Goal: Use online tool/utility: Utilize a website feature to perform a specific function

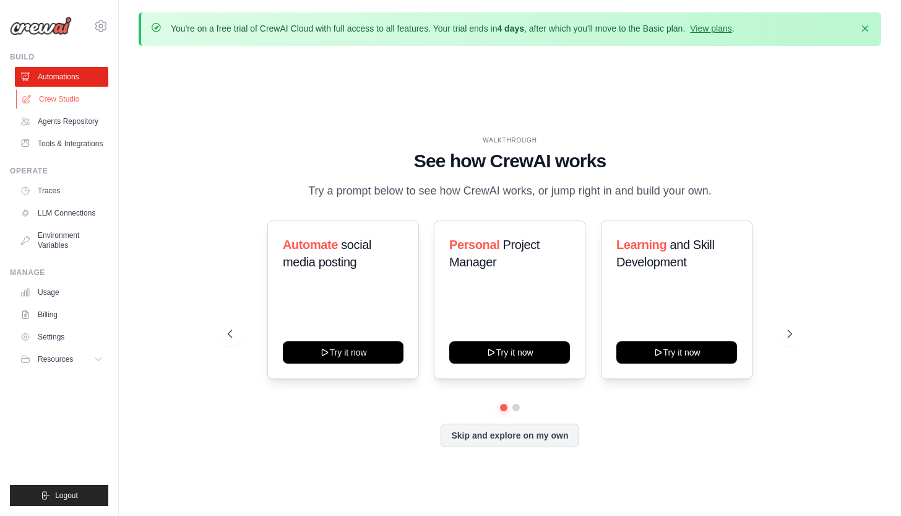
click at [74, 102] on link "Crew Studio" at bounding box center [62, 99] width 93 height 20
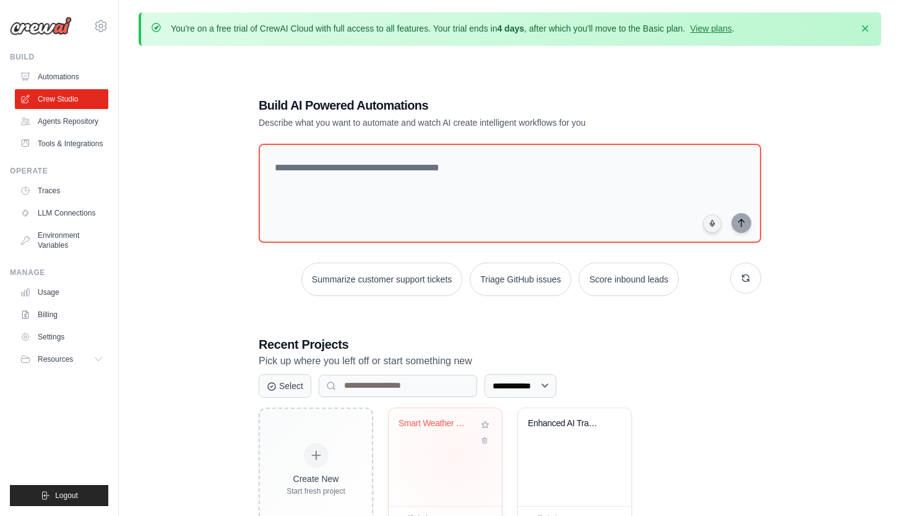
click at [457, 452] on div "Smart Weather Travel Advisor" at bounding box center [445, 457] width 113 height 98
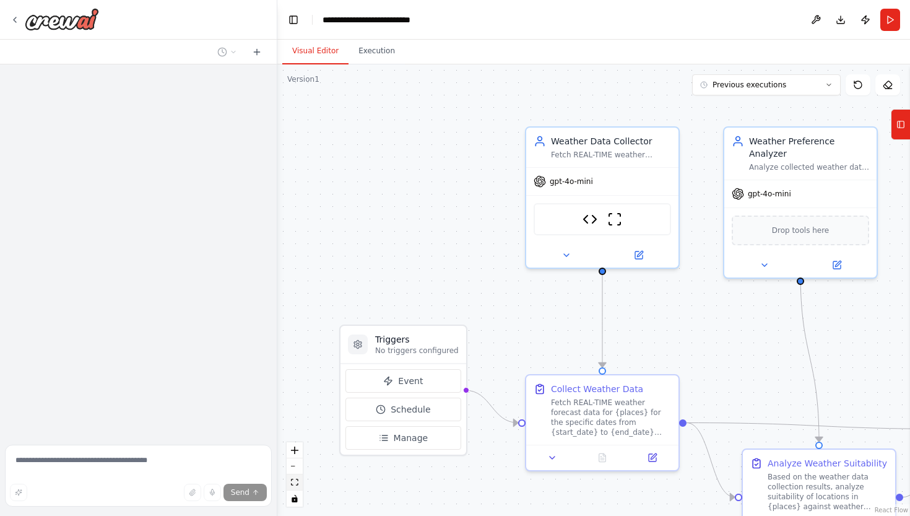
click at [298, 483] on icon "fit view" at bounding box center [294, 481] width 7 height 7
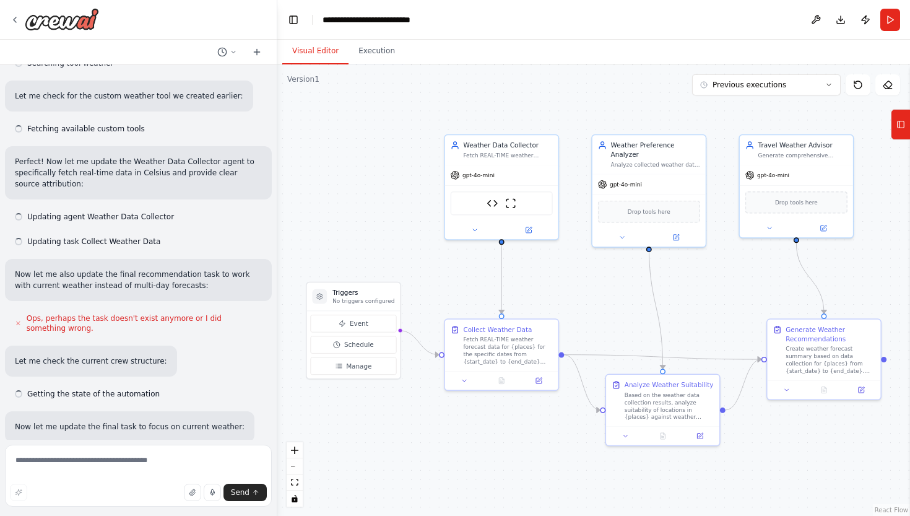
scroll to position [4977, 0]
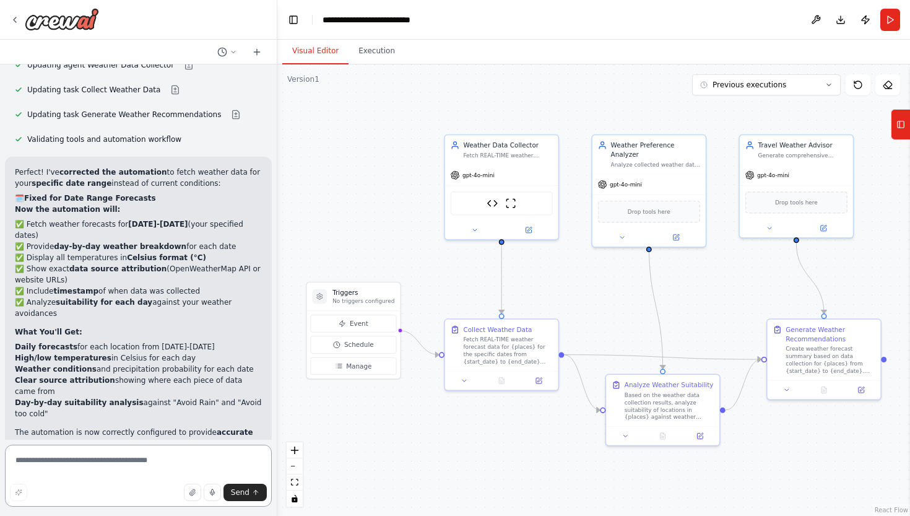
click at [129, 473] on textarea at bounding box center [138, 475] width 267 height 62
type textarea "**********"
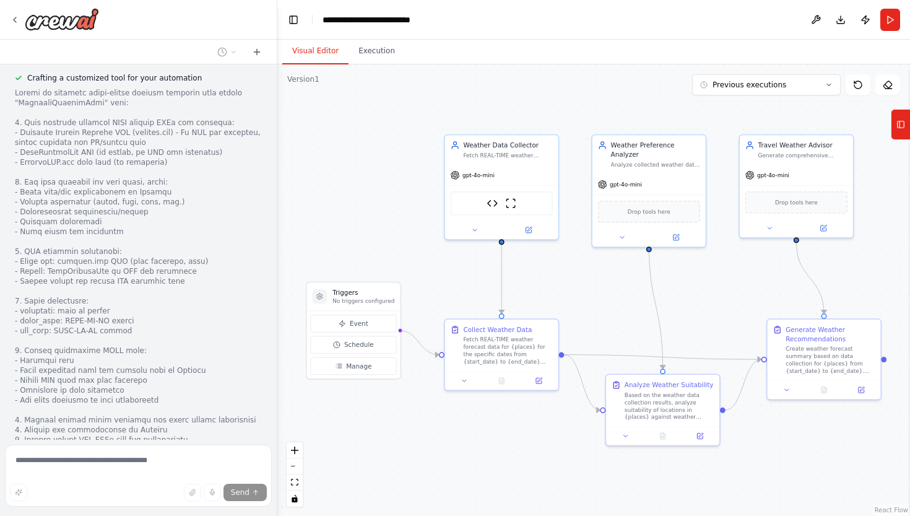
scroll to position [5718, 0]
click at [295, 484] on icon "fit view" at bounding box center [294, 481] width 7 height 7
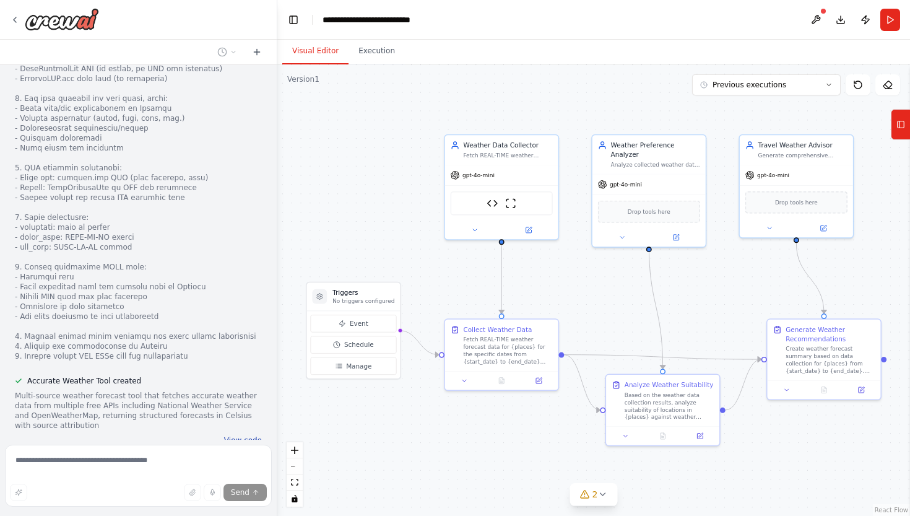
click at [238, 435] on button "View code" at bounding box center [243, 440] width 38 height 10
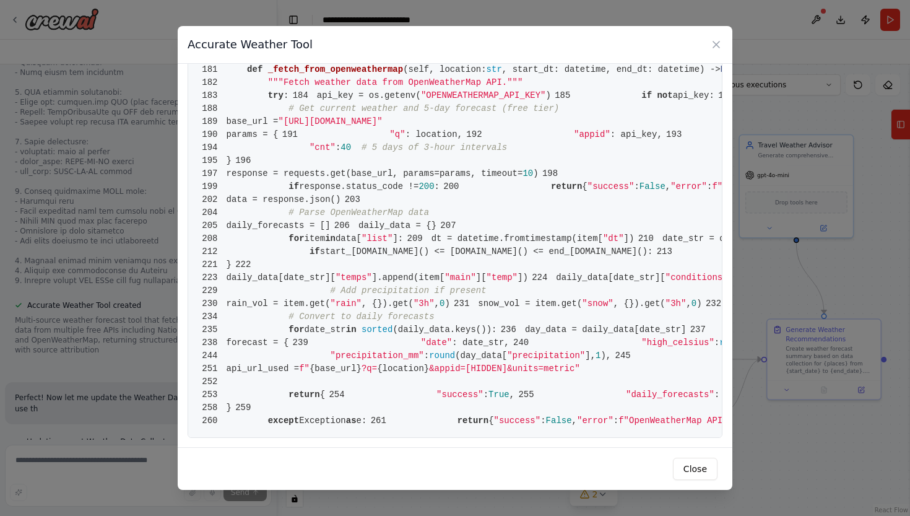
scroll to position [5889, 0]
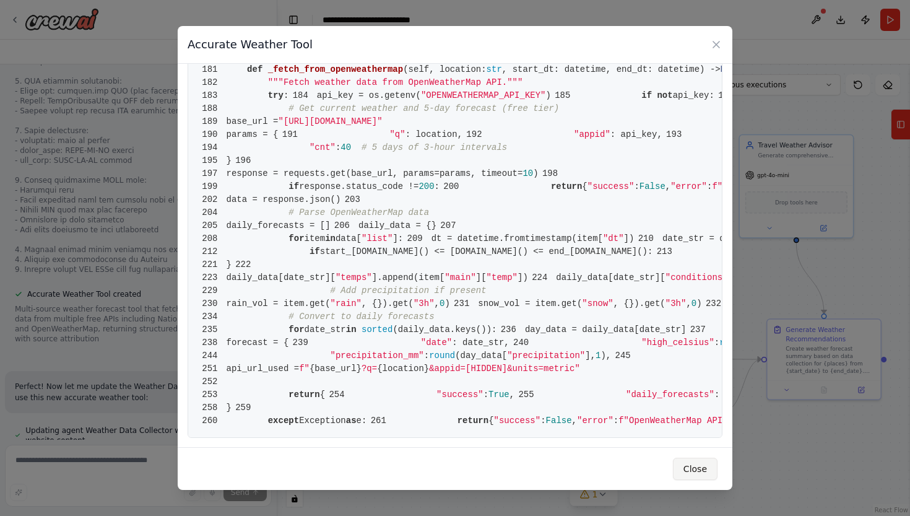
click at [685, 467] on button "Close" at bounding box center [695, 468] width 45 height 22
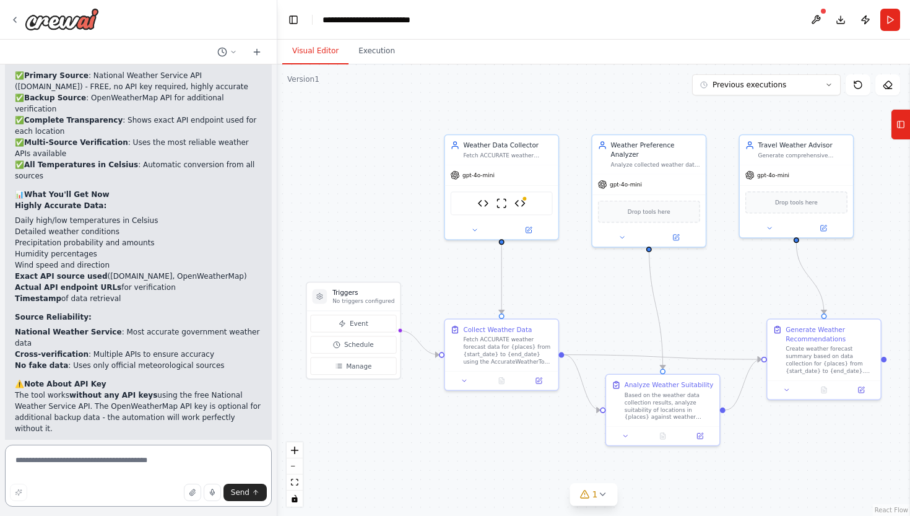
scroll to position [6485, 0]
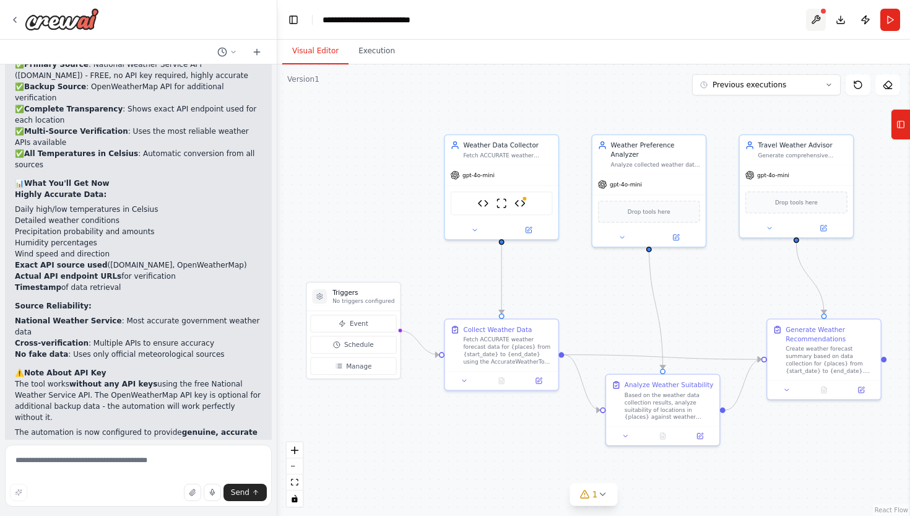
click at [810, 25] on button at bounding box center [816, 20] width 20 height 22
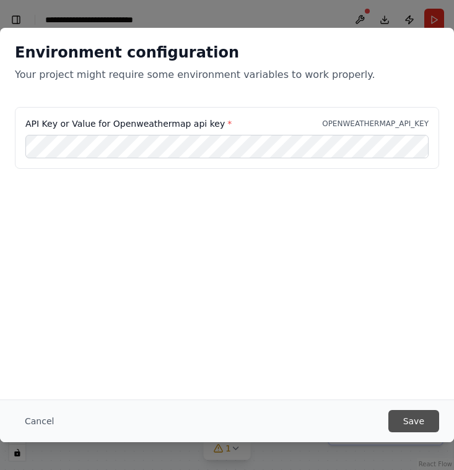
click at [410, 419] on button "Save" at bounding box center [413, 421] width 51 height 22
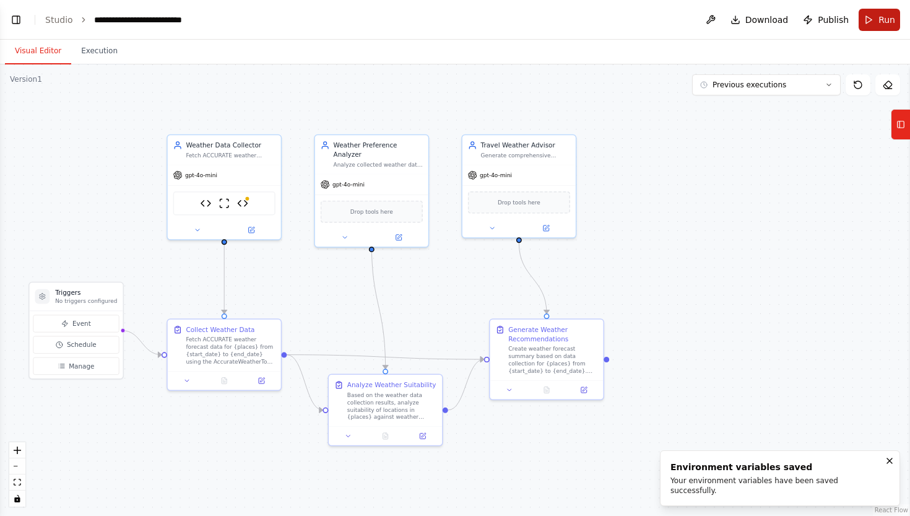
click at [866, 16] on button "Run" at bounding box center [879, 20] width 41 height 22
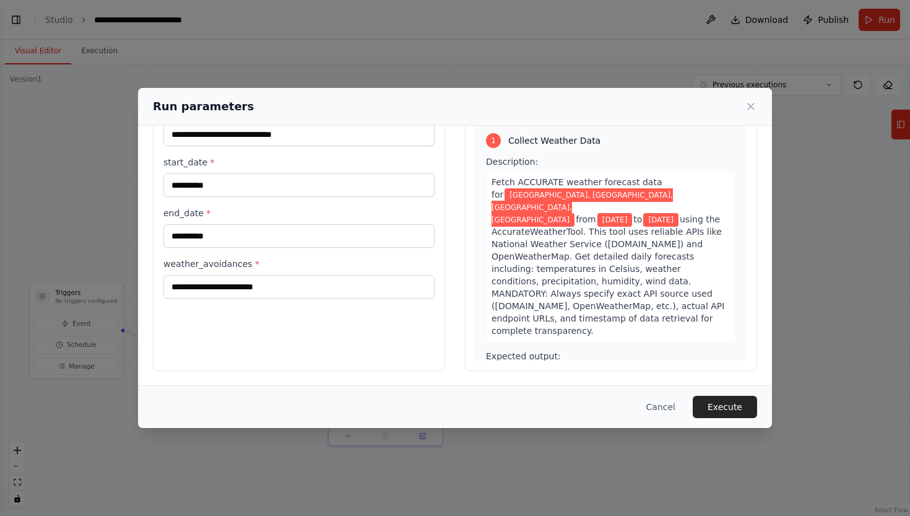
scroll to position [63, 0]
click at [179, 183] on input "**********" at bounding box center [298, 185] width 271 height 24
type input "**********"
click at [178, 234] on input "**********" at bounding box center [298, 236] width 271 height 24
type input "**********"
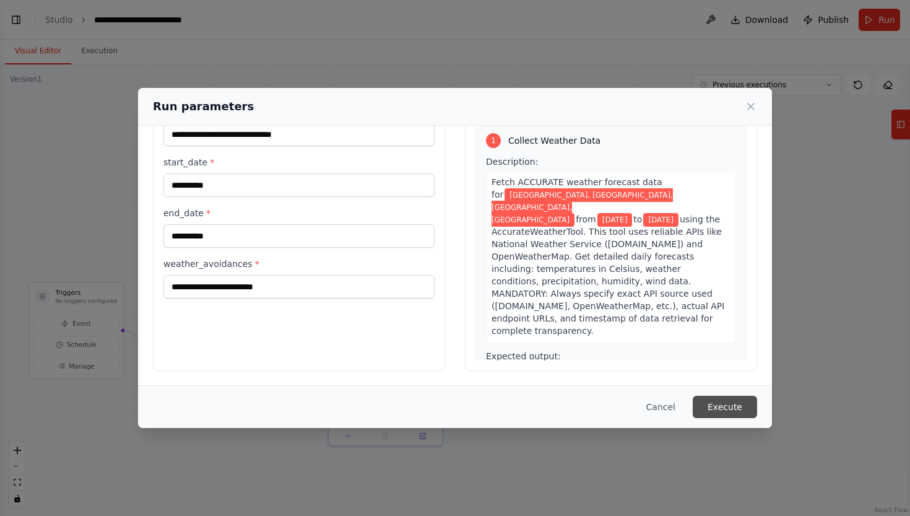
click at [703, 409] on button "Execute" at bounding box center [725, 407] width 64 height 22
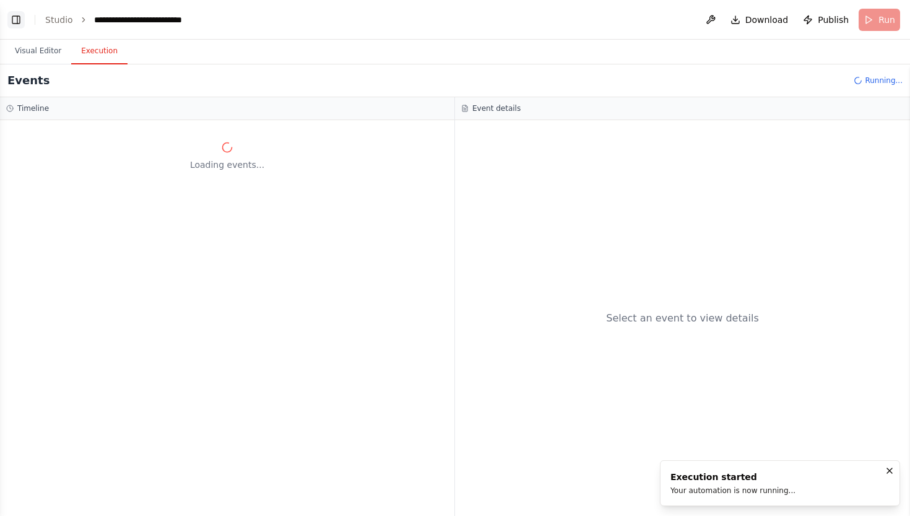
click at [13, 24] on button "Toggle Left Sidebar" at bounding box center [15, 19] width 17 height 17
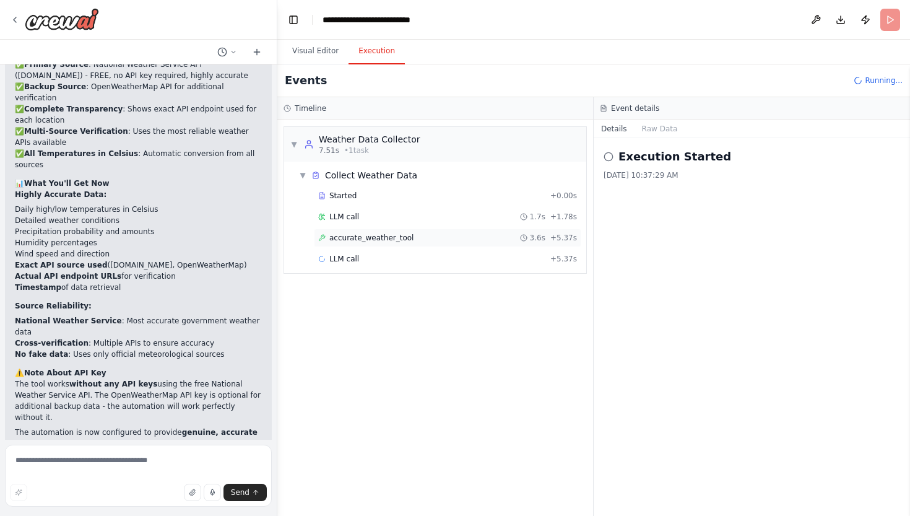
click at [499, 234] on div "accurate_weather_tool 3.6s + 5.37s" at bounding box center [447, 238] width 259 height 10
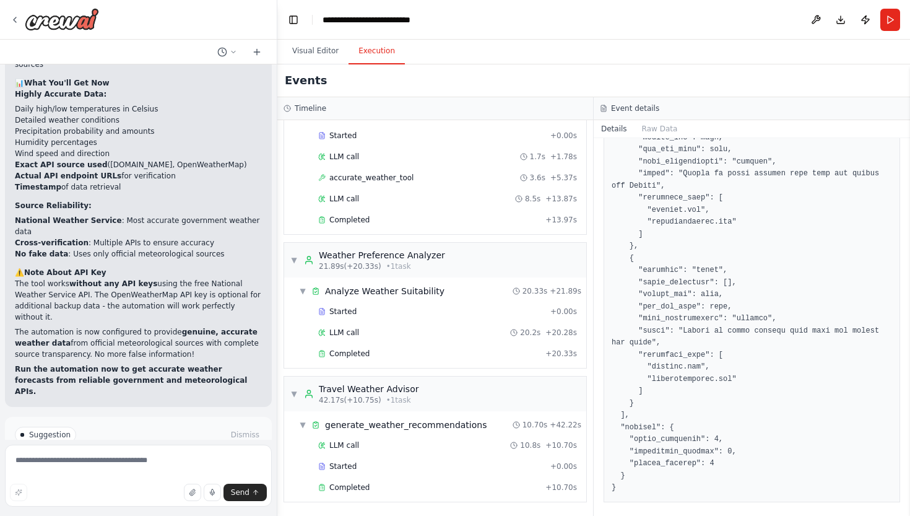
scroll to position [0, 0]
click at [357, 482] on span "Completed" at bounding box center [349, 487] width 40 height 10
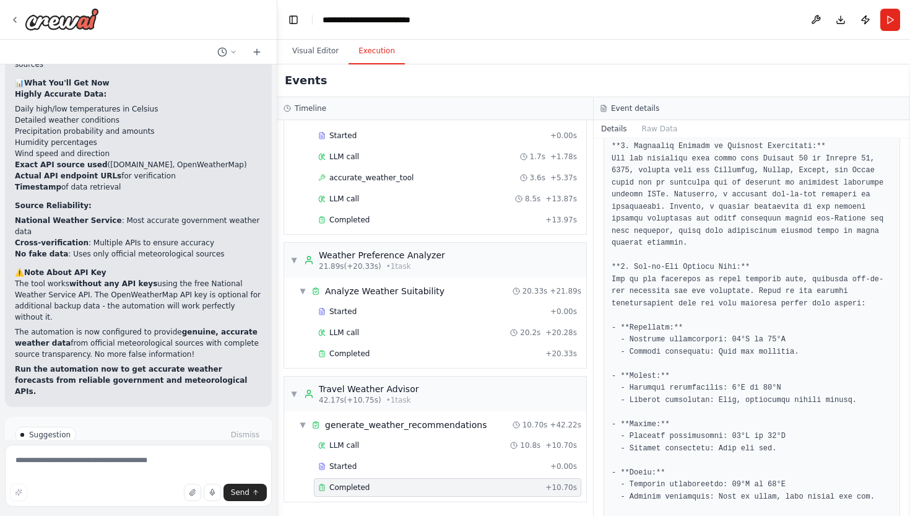
scroll to position [215, 0]
click at [417, 330] on div "LLM call 20.2s + 20.28s" at bounding box center [447, 332] width 259 height 10
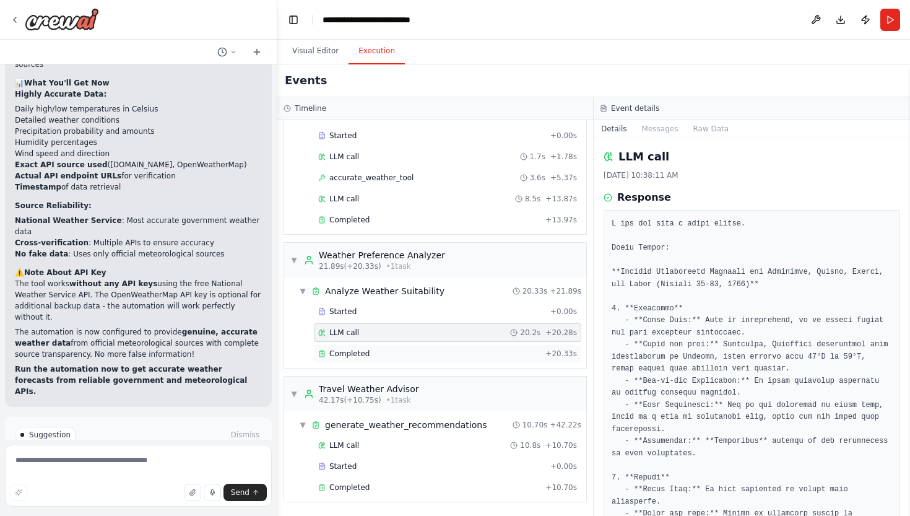
click at [376, 354] on div "Completed" at bounding box center [429, 354] width 222 height 10
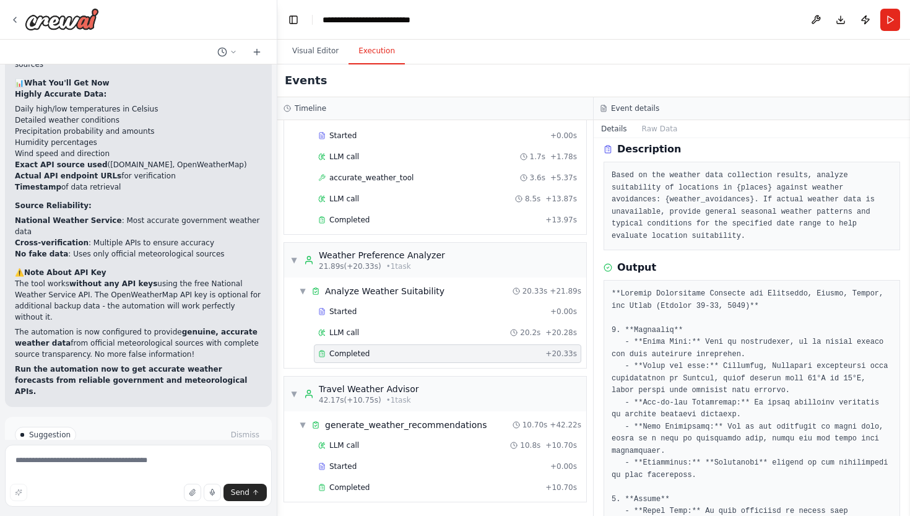
scroll to position [48, 0]
drag, startPoint x: 702, startPoint y: 344, endPoint x: 807, endPoint y: 349, distance: 104.7
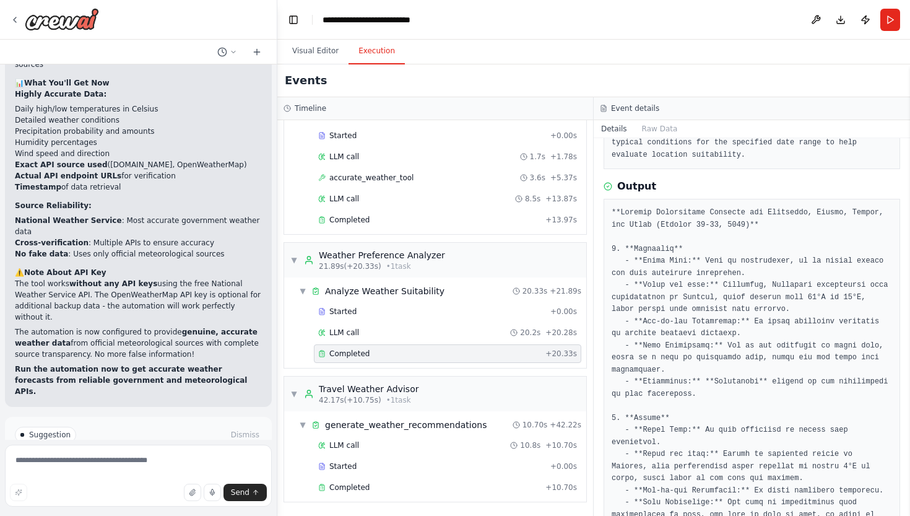
scroll to position [128, 0]
click at [395, 183] on div "accurate_weather_tool 3.6s + 5.37s" at bounding box center [447, 177] width 267 height 19
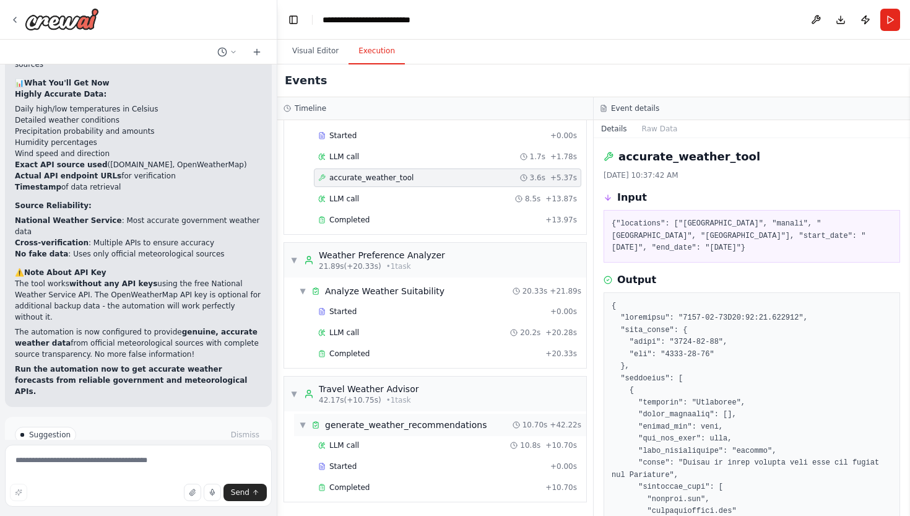
scroll to position [0, 0]
click at [420, 496] on div "Completed + 10.70s" at bounding box center [447, 487] width 267 height 19
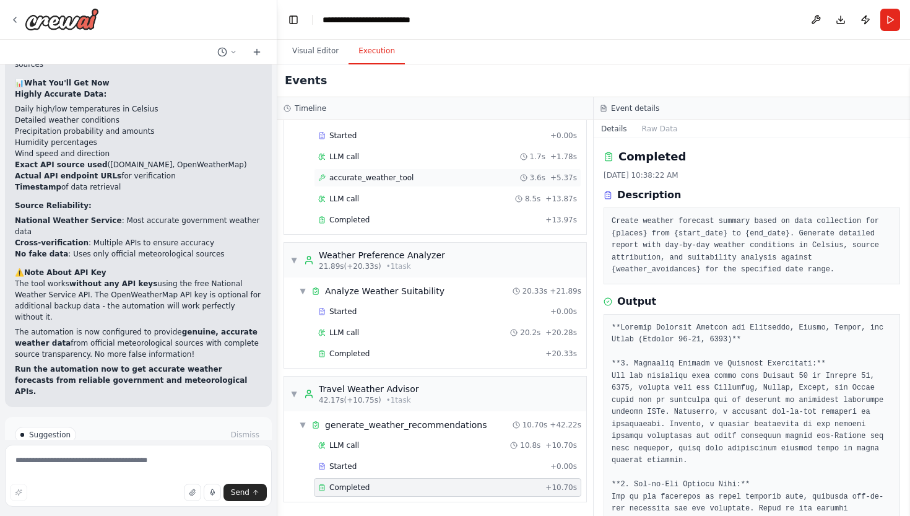
click at [378, 181] on span "accurate_weather_tool" at bounding box center [371, 178] width 84 height 10
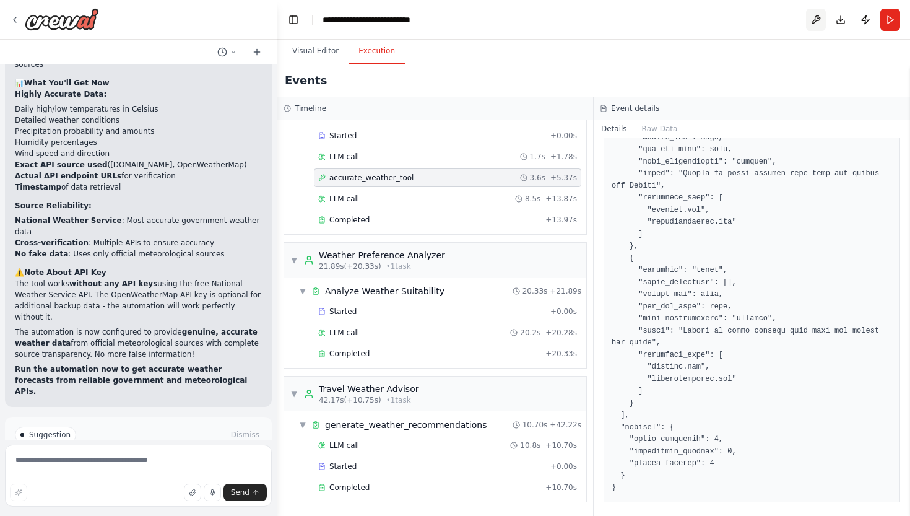
click at [813, 27] on button at bounding box center [816, 20] width 20 height 22
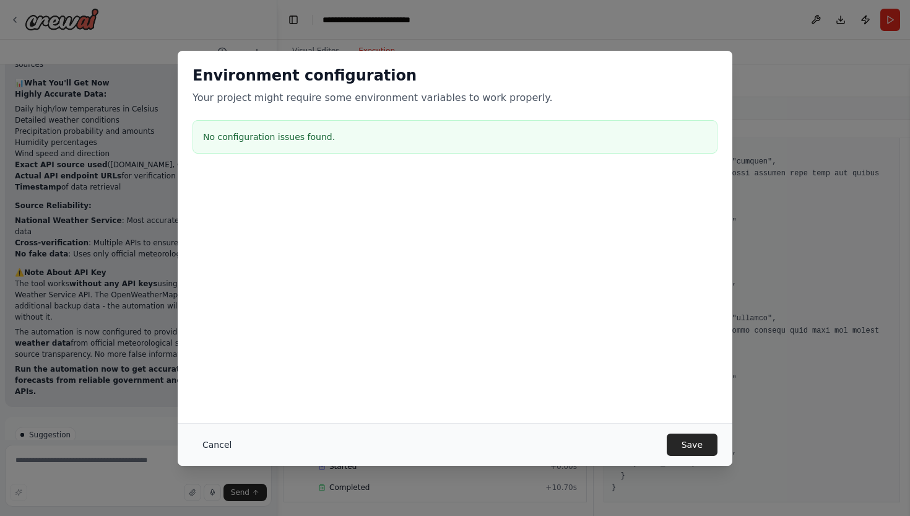
click at [222, 439] on button "Cancel" at bounding box center [217, 444] width 49 height 22
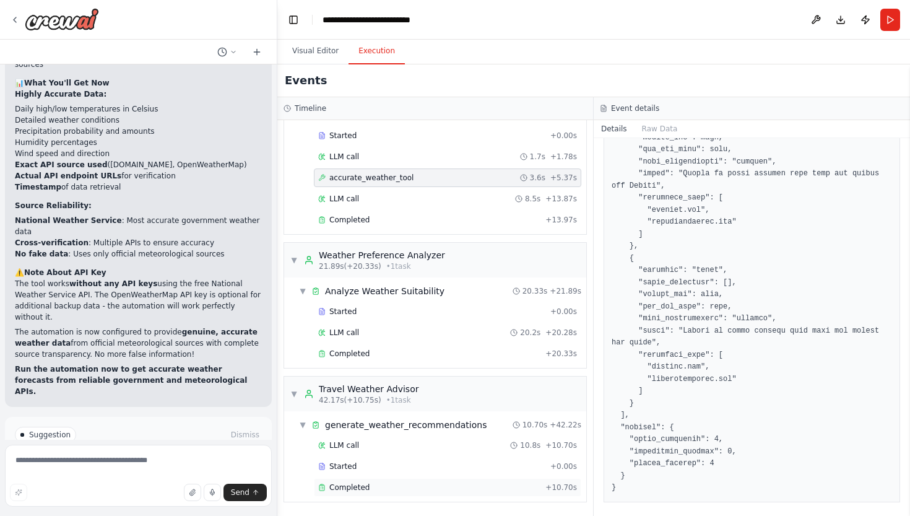
click at [381, 483] on div "Completed" at bounding box center [429, 487] width 222 height 10
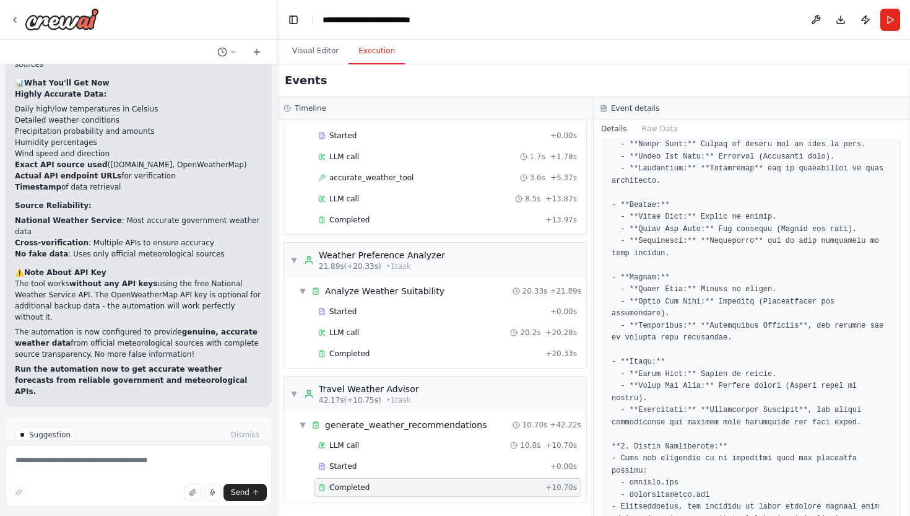
scroll to position [629, 0]
click at [106, 482] on span "Improve automation" at bounding box center [144, 487] width 76 height 10
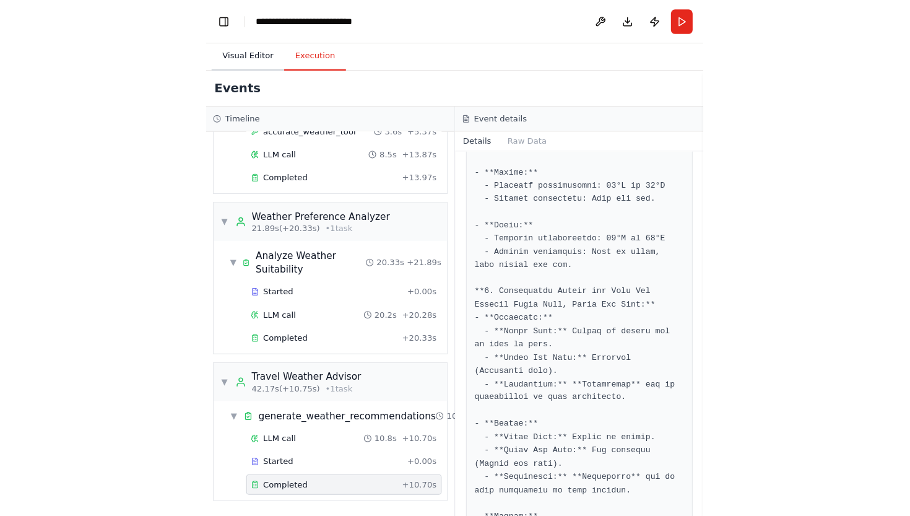
scroll to position [126, 0]
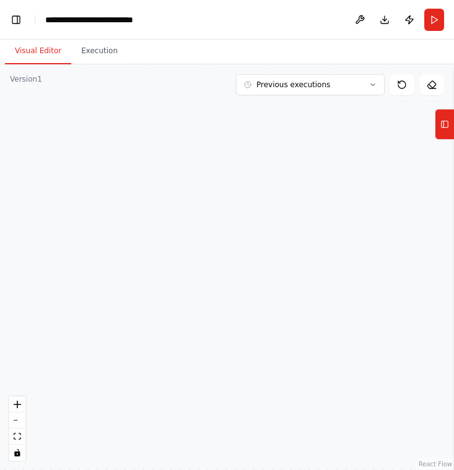
click at [43, 56] on button "Visual Editor" at bounding box center [38, 51] width 66 height 26
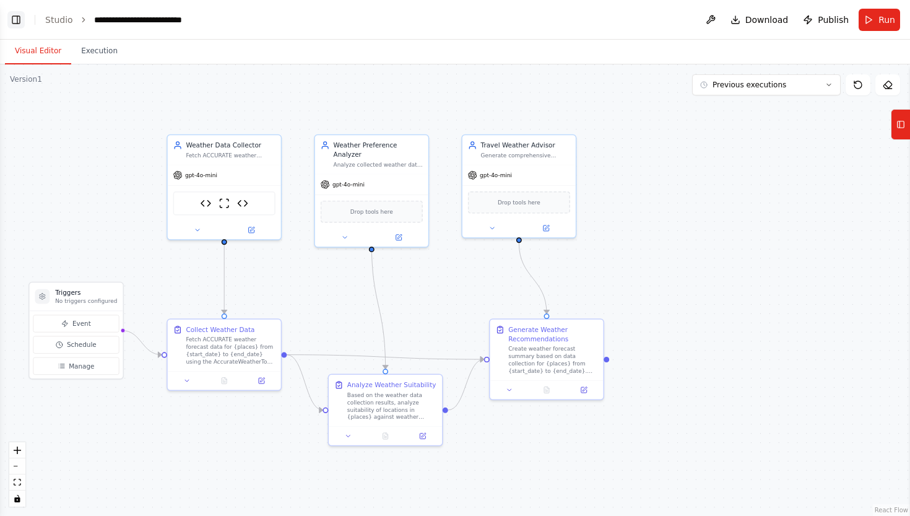
click at [12, 21] on button "Toggle Left Sidebar" at bounding box center [15, 19] width 17 height 17
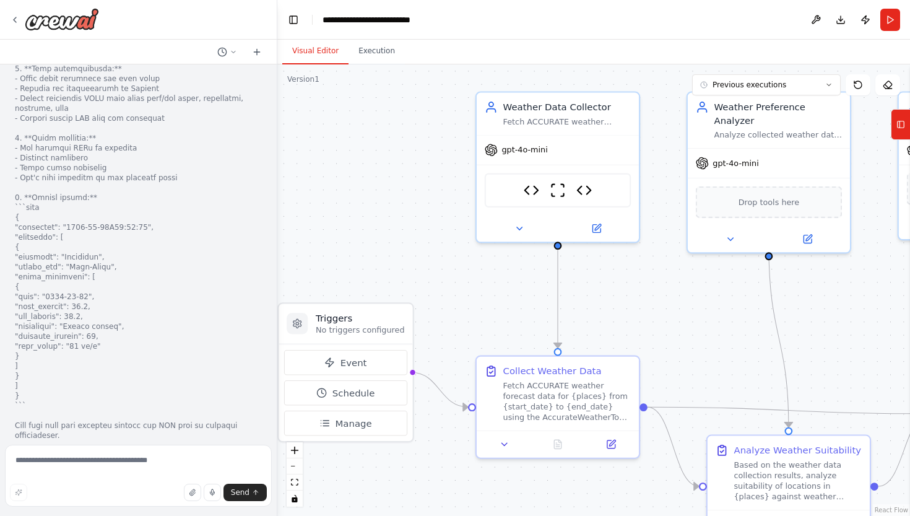
scroll to position [7221, 0]
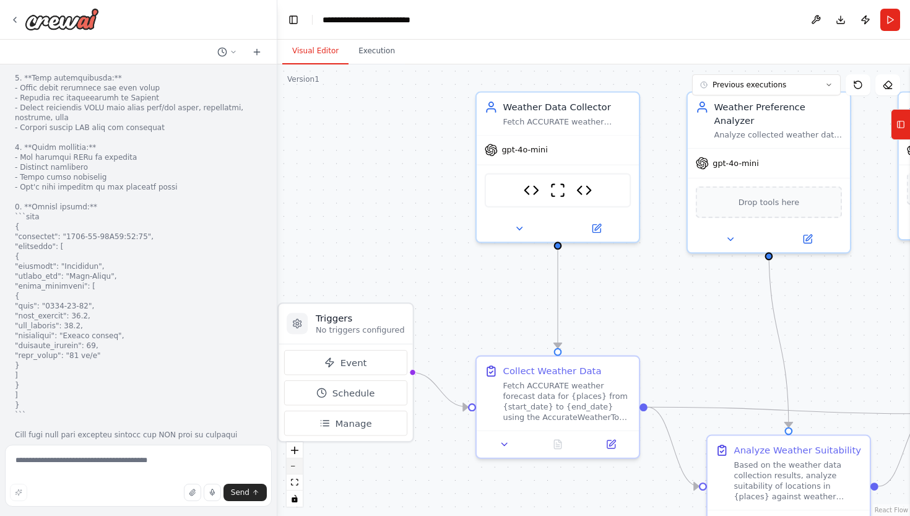
click at [293, 474] on button "zoom out" at bounding box center [295, 466] width 16 height 16
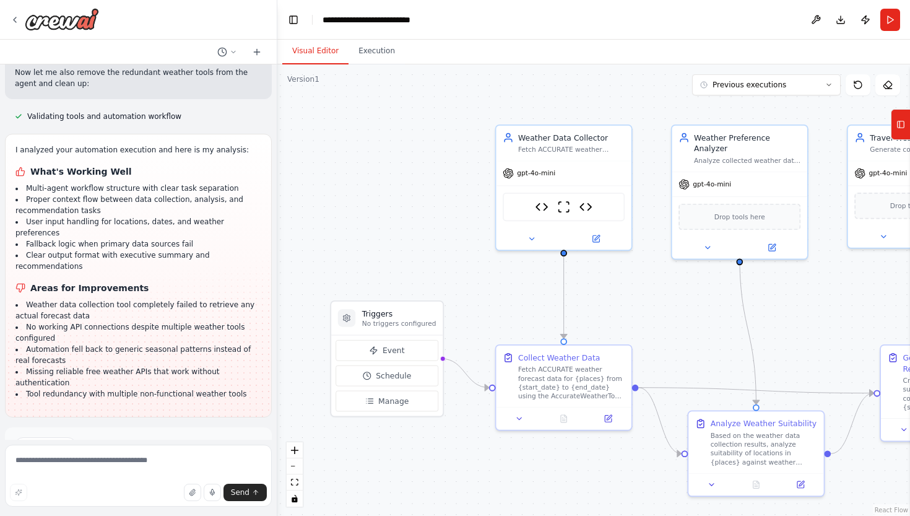
scroll to position [7690, 0]
click at [295, 476] on button "fit view" at bounding box center [295, 482] width 16 height 16
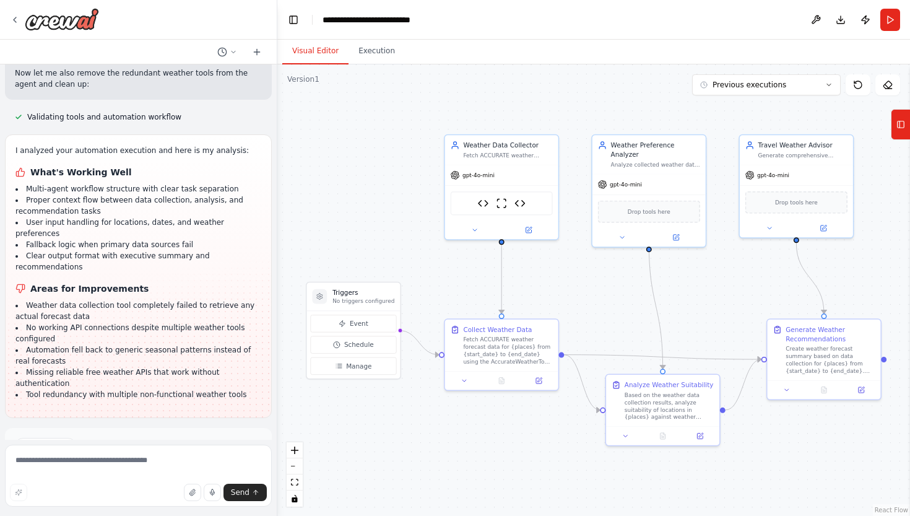
click at [135, 493] on span "Run Automation" at bounding box center [144, 498] width 60 height 10
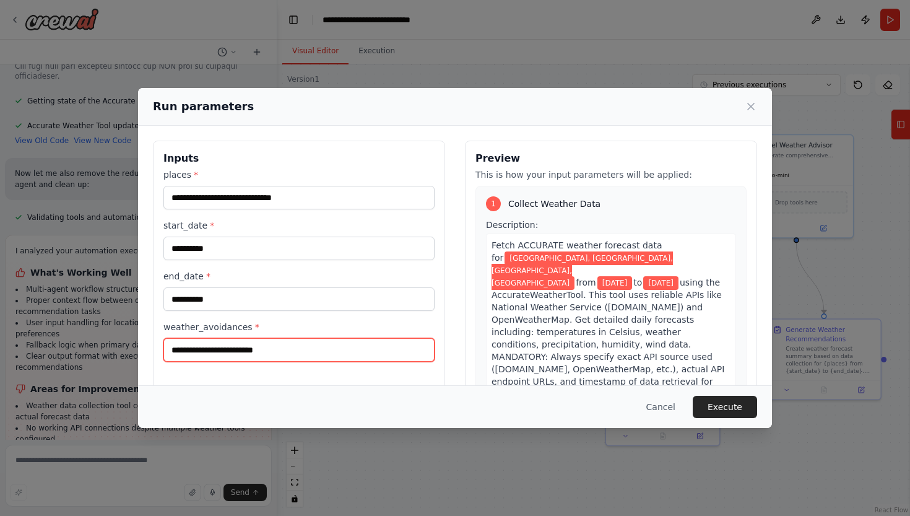
click at [285, 346] on input "**********" at bounding box center [298, 350] width 271 height 24
type input "**********"
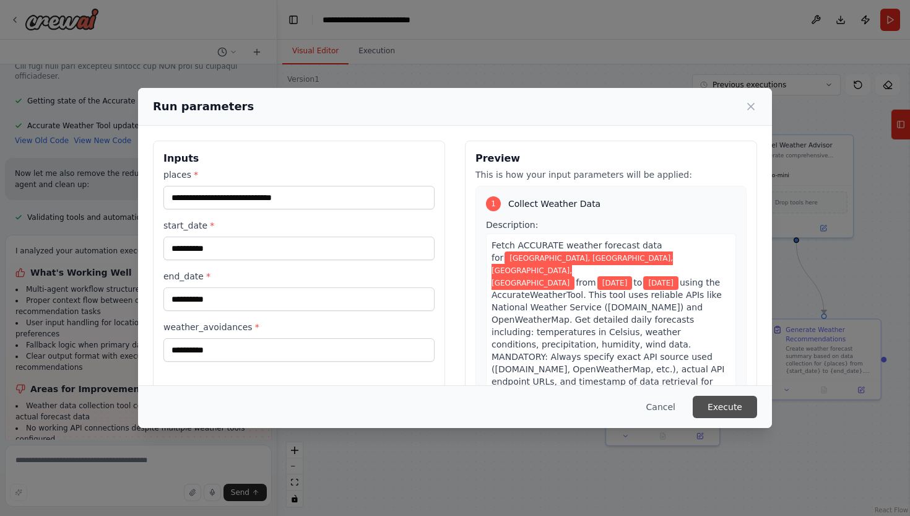
click at [735, 412] on button "Execute" at bounding box center [725, 407] width 64 height 22
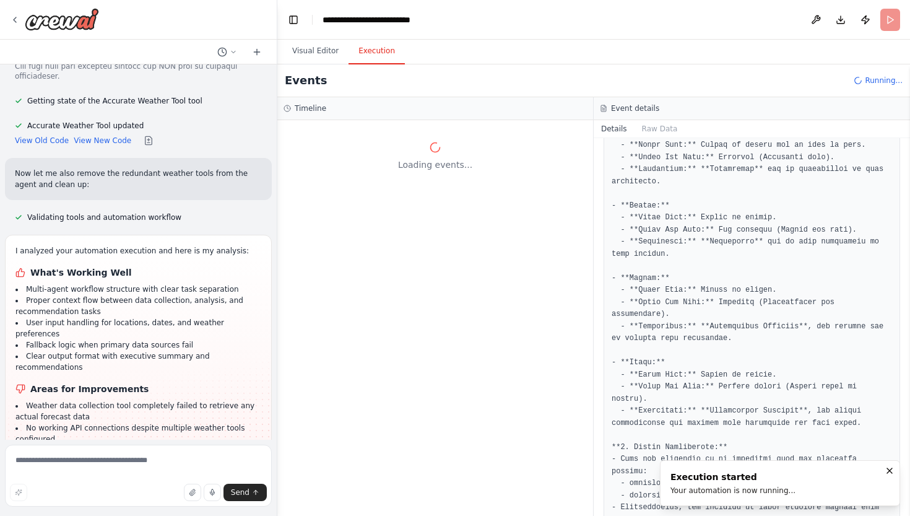
scroll to position [0, 0]
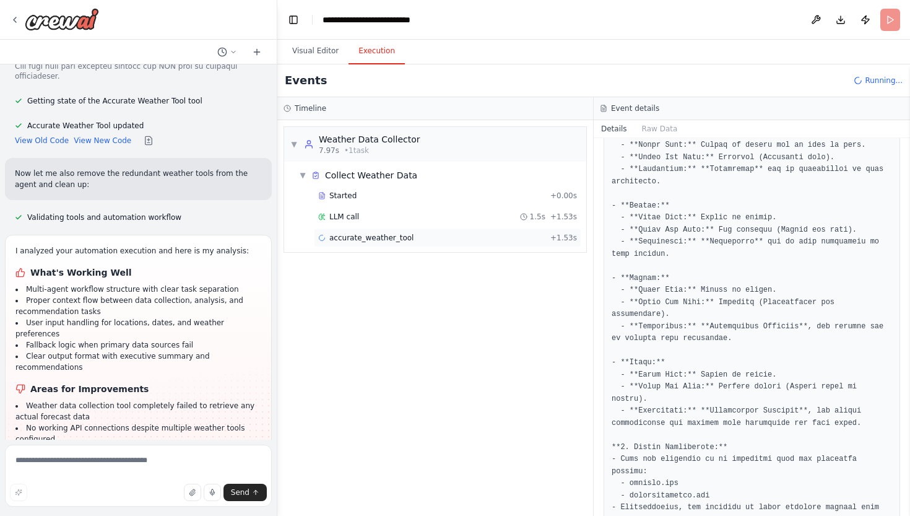
click at [432, 243] on div "accurate_weather_tool + 1.53s" at bounding box center [447, 237] width 267 height 19
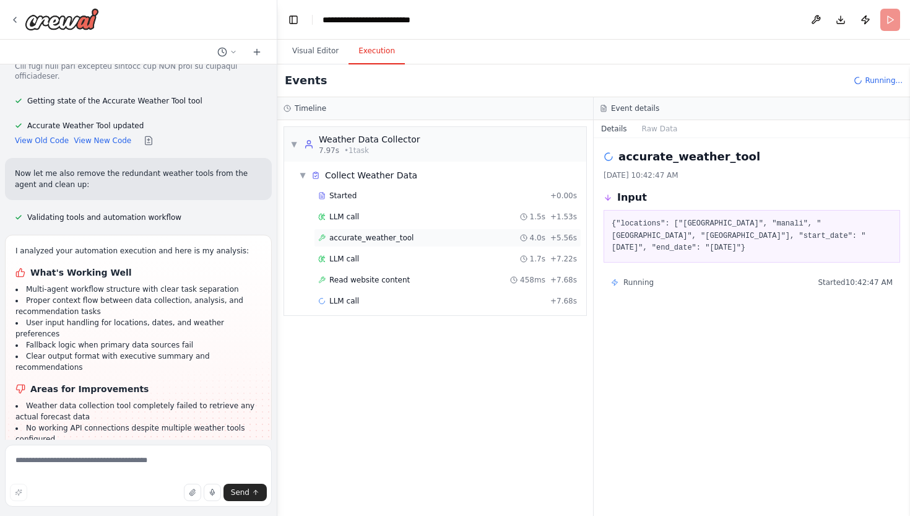
click at [405, 236] on span "accurate_weather_tool" at bounding box center [371, 238] width 84 height 10
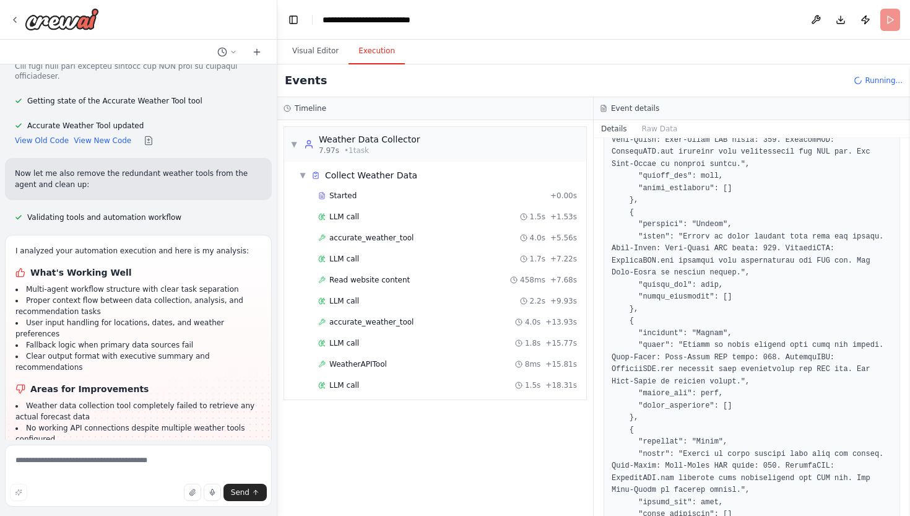
scroll to position [240, 0]
click at [442, 319] on div "accurate_weather_tool 4.0s + 13.93s" at bounding box center [447, 322] width 259 height 10
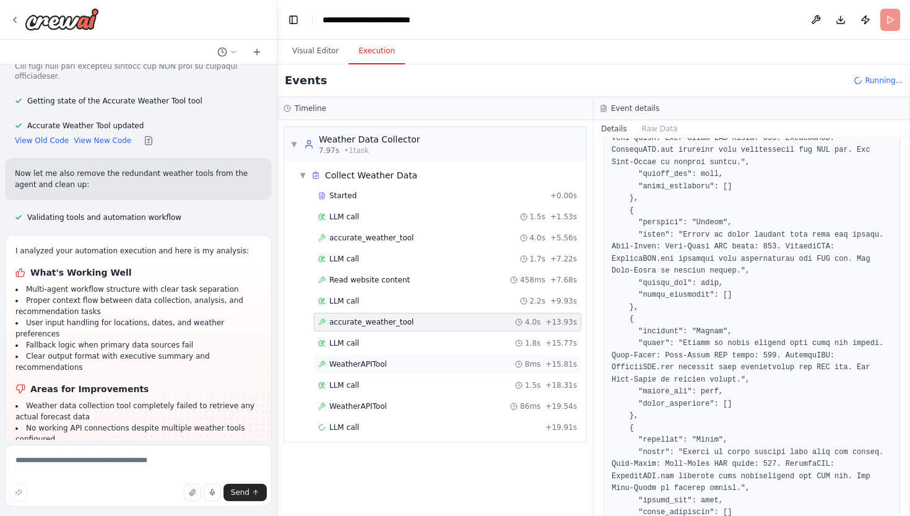
click at [425, 360] on div "WeatherAPITool 8ms + 15.81s" at bounding box center [447, 364] width 259 height 10
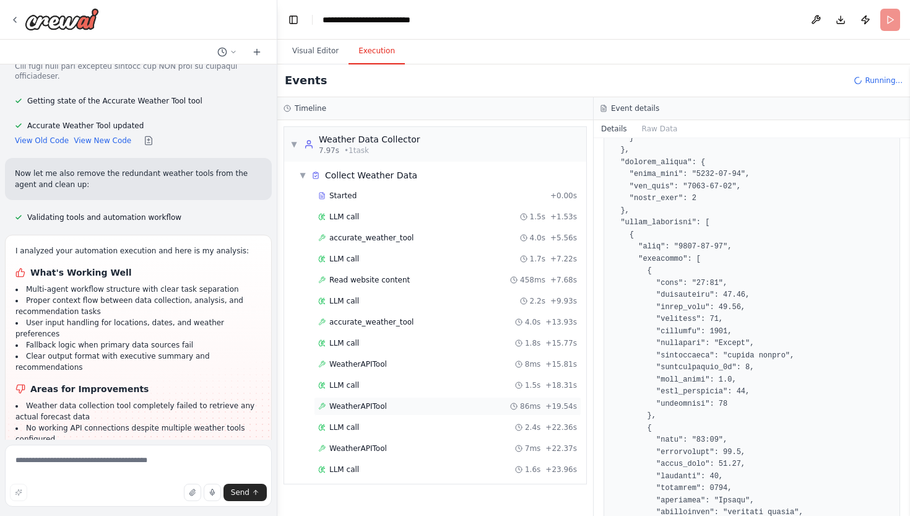
click at [388, 406] on div "WeatherAPITool 86ms + 19.54s" at bounding box center [447, 406] width 259 height 10
click at [404, 402] on div "WeatherAPITool 86ms + 19.54s" at bounding box center [447, 406] width 259 height 10
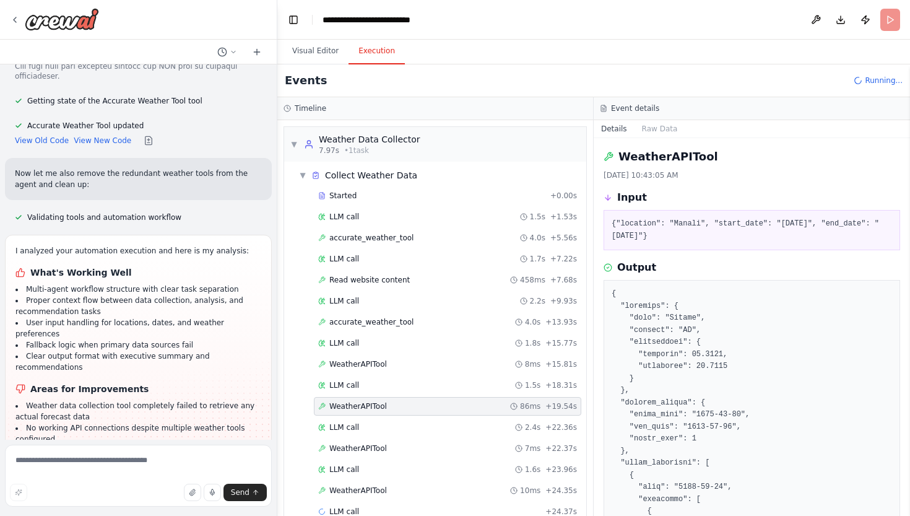
scroll to position [0, 0]
click at [382, 323] on span "accurate_weather_tool" at bounding box center [371, 322] width 84 height 10
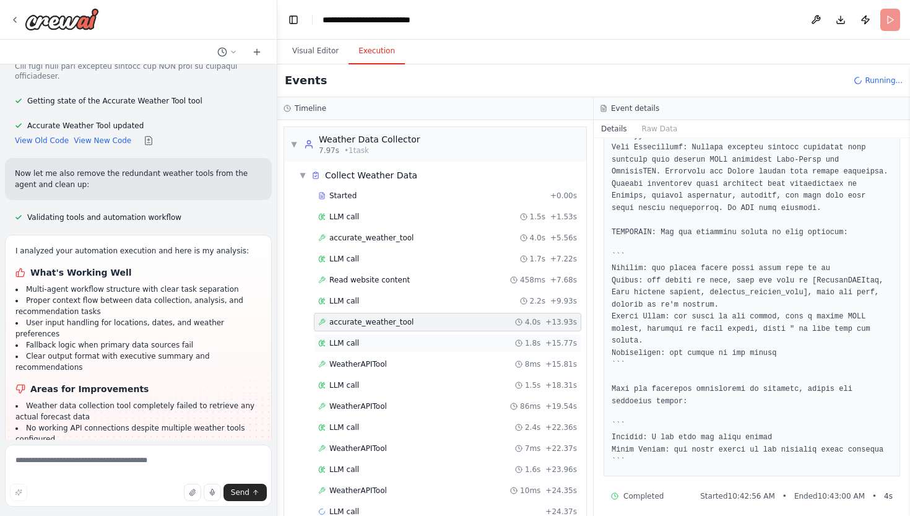
click at [452, 344] on div "LLM call 1.8s + 15.77s" at bounding box center [447, 343] width 259 height 10
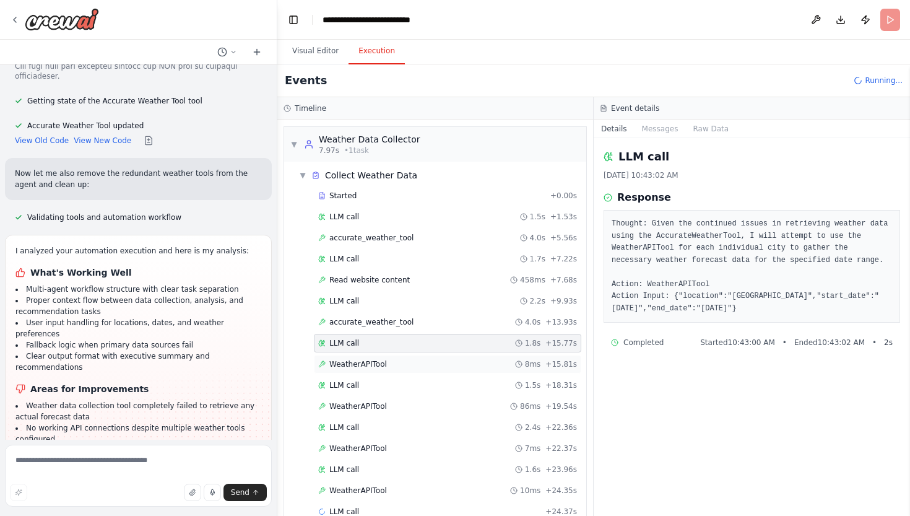
click at [438, 361] on div "WeatherAPITool 8ms + 15.81s" at bounding box center [447, 364] width 259 height 10
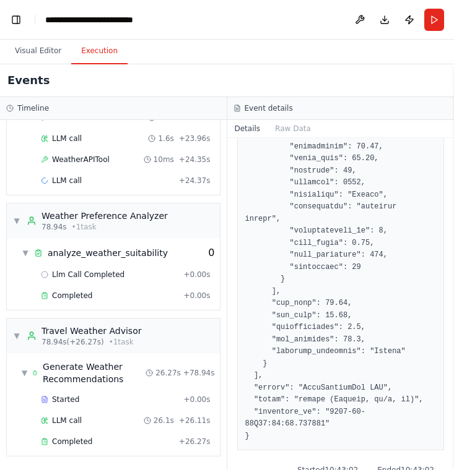
scroll to position [331, 0]
click at [74, 446] on span "Completed" at bounding box center [72, 442] width 40 height 10
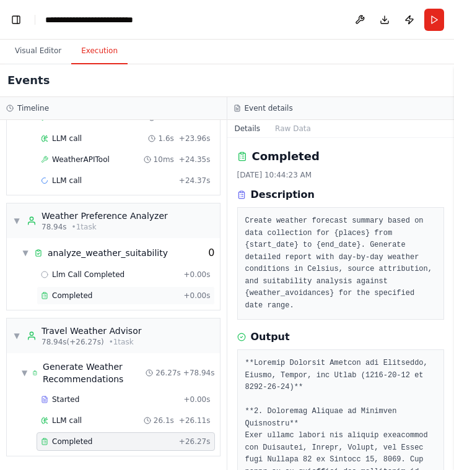
click at [105, 301] on div "Completed + 0.00s" at bounding box center [126, 296] width 178 height 19
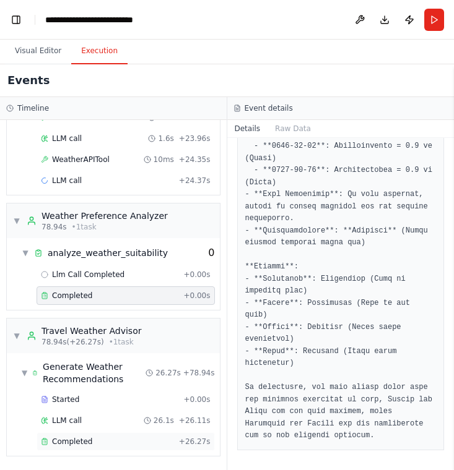
scroll to position [1030, 0]
click at [102, 440] on div "Completed" at bounding box center [107, 442] width 133 height 10
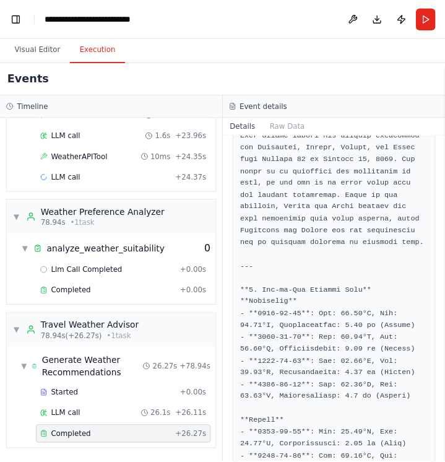
scroll to position [305, 0]
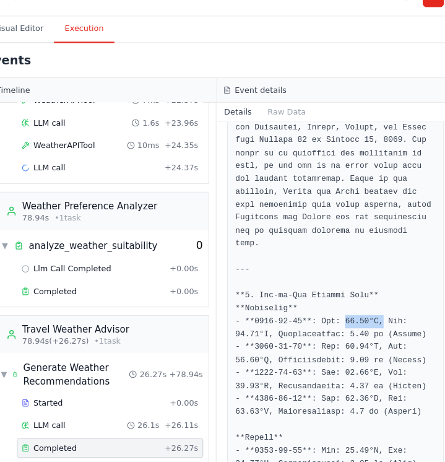
drag, startPoint x: 327, startPoint y: 297, endPoint x: 359, endPoint y: 301, distance: 31.9
drag, startPoint x: 259, startPoint y: 314, endPoint x: 202, endPoint y: 314, distance: 56.9
click at [223, 314] on div "Completed 10/13/2025, 10:44:23 AM Description Create weather forecast summary b…" at bounding box center [334, 300] width 223 height 324
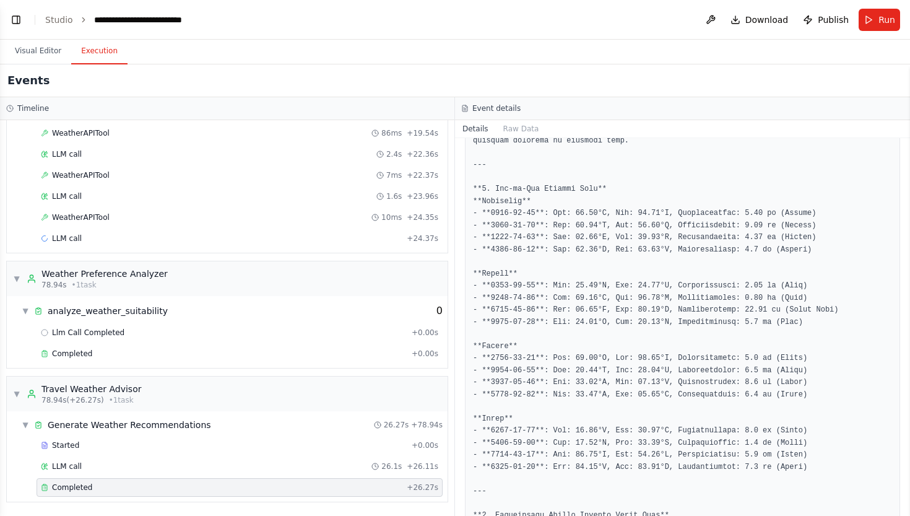
scroll to position [7590, 0]
click at [872, 22] on button "Run" at bounding box center [879, 20] width 41 height 22
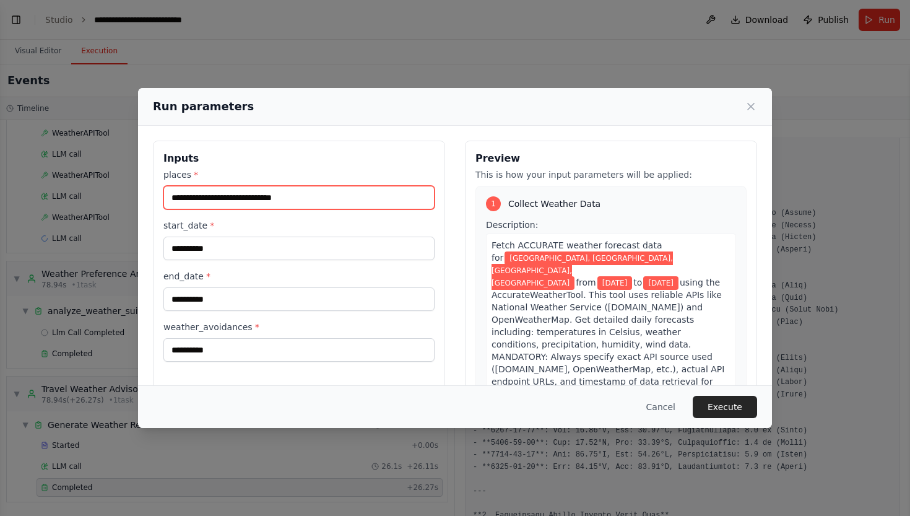
click at [242, 196] on input "**********" at bounding box center [298, 198] width 271 height 24
type input "**********"
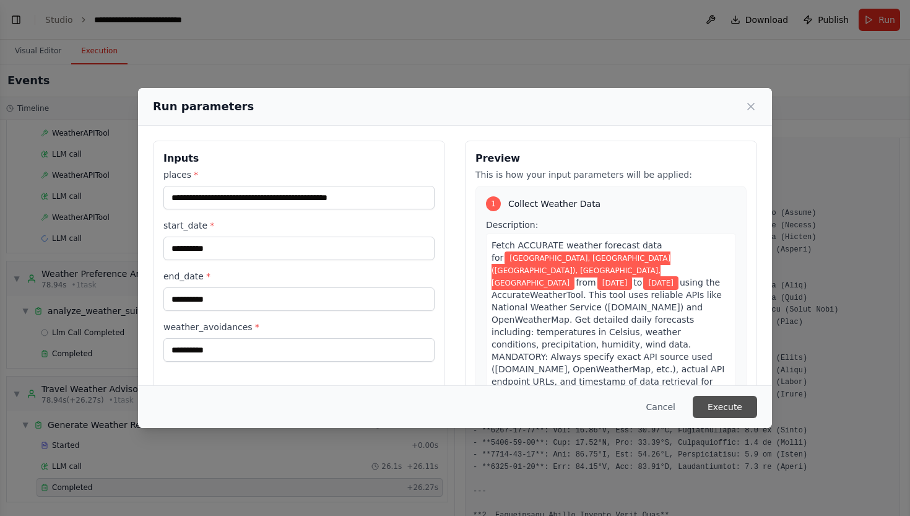
click at [720, 402] on button "Execute" at bounding box center [725, 407] width 64 height 22
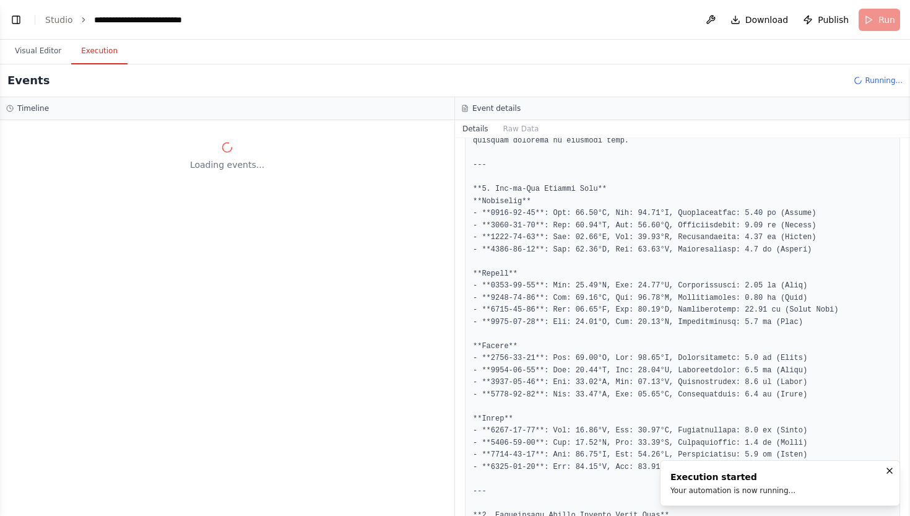
scroll to position [0, 0]
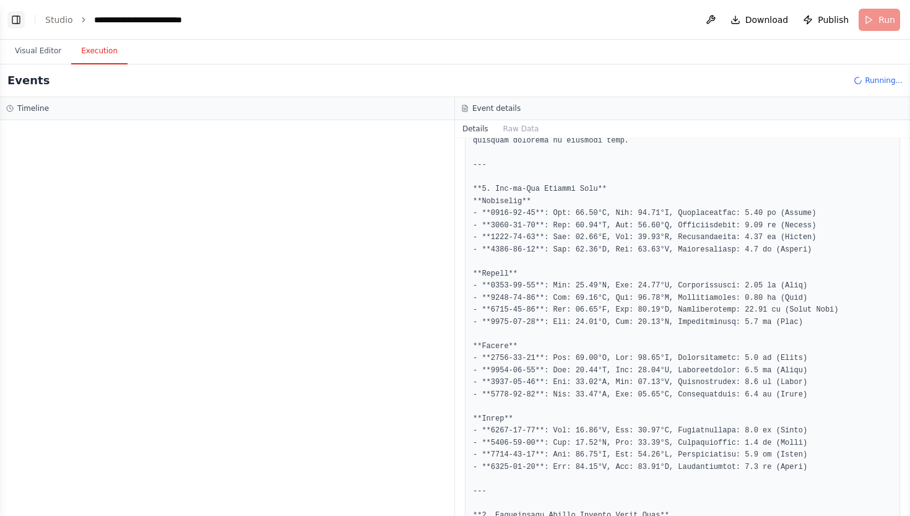
click at [14, 26] on button "Toggle Left Sidebar" at bounding box center [15, 19] width 17 height 17
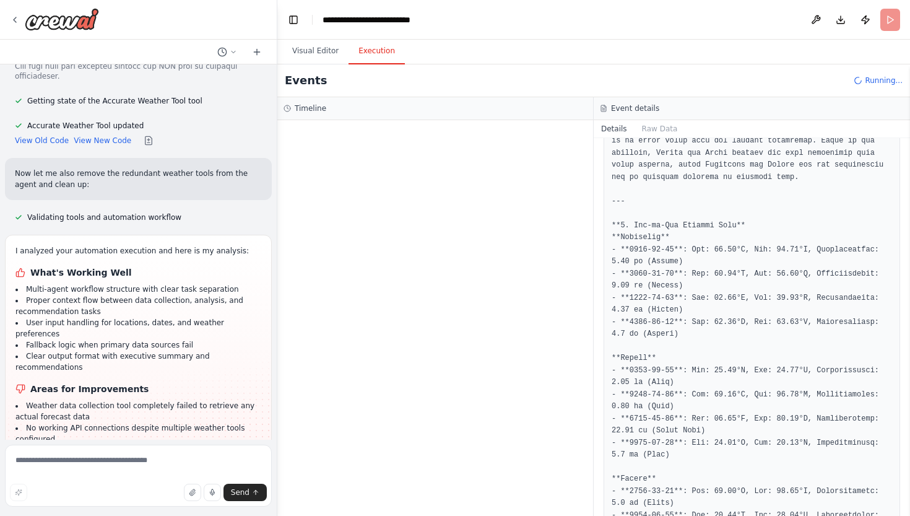
scroll to position [7549, 0]
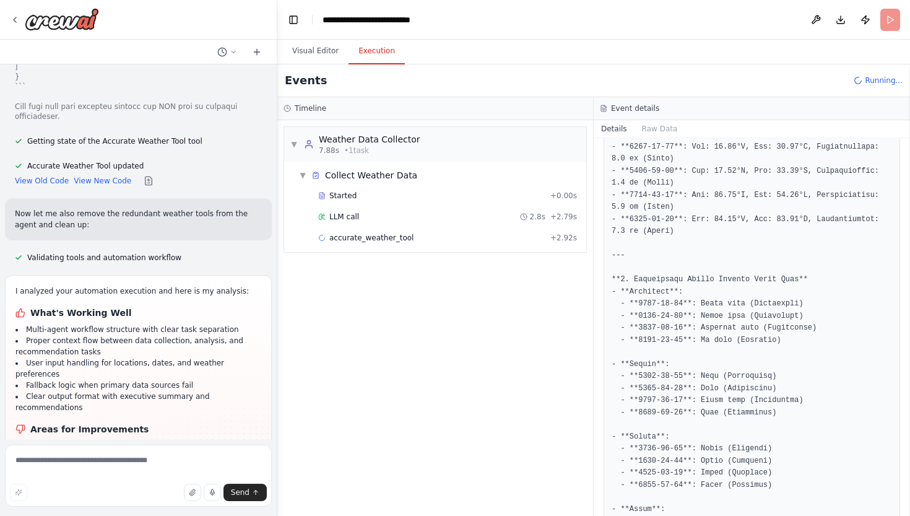
scroll to position [738, 0]
click at [410, 236] on div "accurate_weather_tool + 2.92s" at bounding box center [447, 238] width 259 height 10
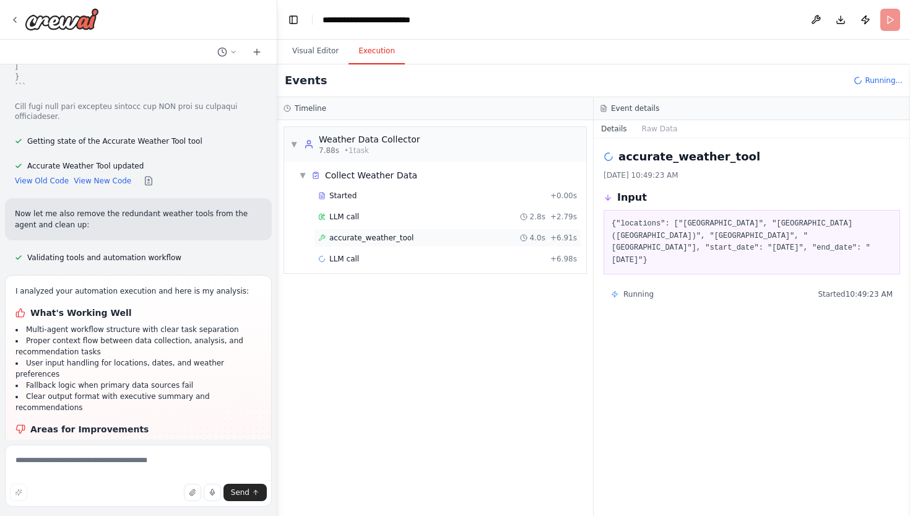
scroll to position [0, 0]
click at [353, 243] on div "accurate_weather_tool 4.0s + 6.91s" at bounding box center [447, 237] width 267 height 19
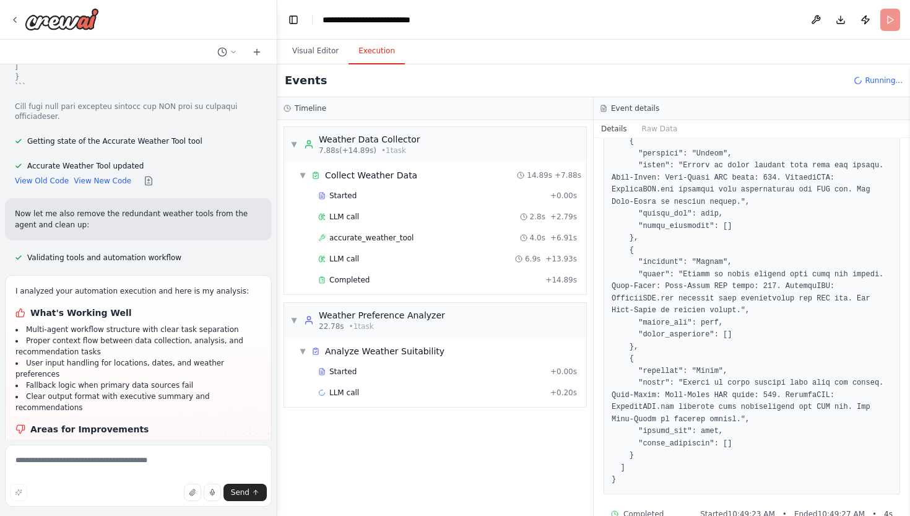
scroll to position [321, 0]
click at [354, 275] on span "Completed" at bounding box center [349, 280] width 40 height 10
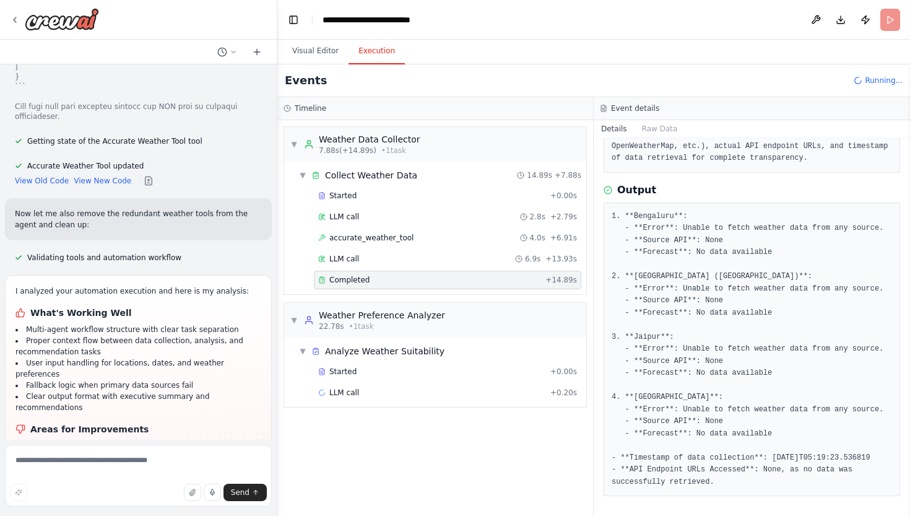
scroll to position [209, 0]
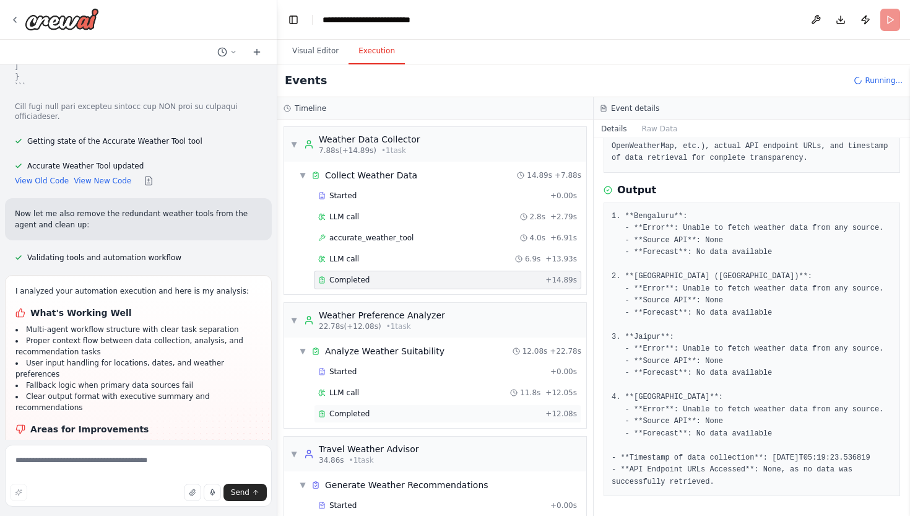
click at [379, 415] on div "Completed" at bounding box center [429, 414] width 222 height 10
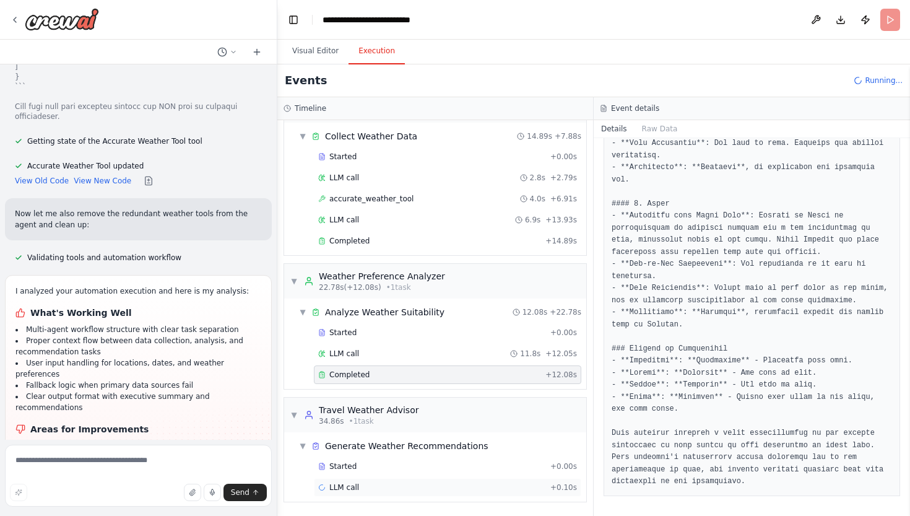
scroll to position [39, 0]
click at [376, 244] on div "Completed" at bounding box center [429, 241] width 222 height 10
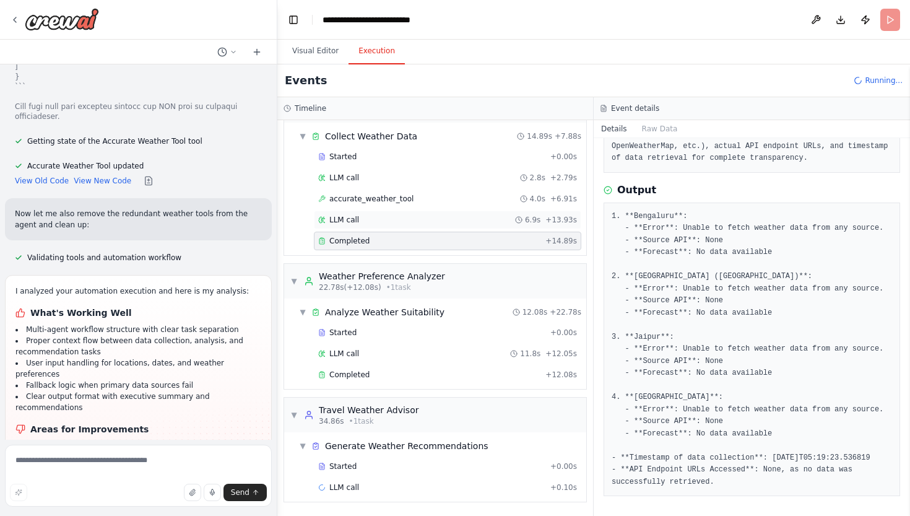
click at [370, 227] on div "LLM call 6.9s + 13.93s" at bounding box center [447, 219] width 267 height 19
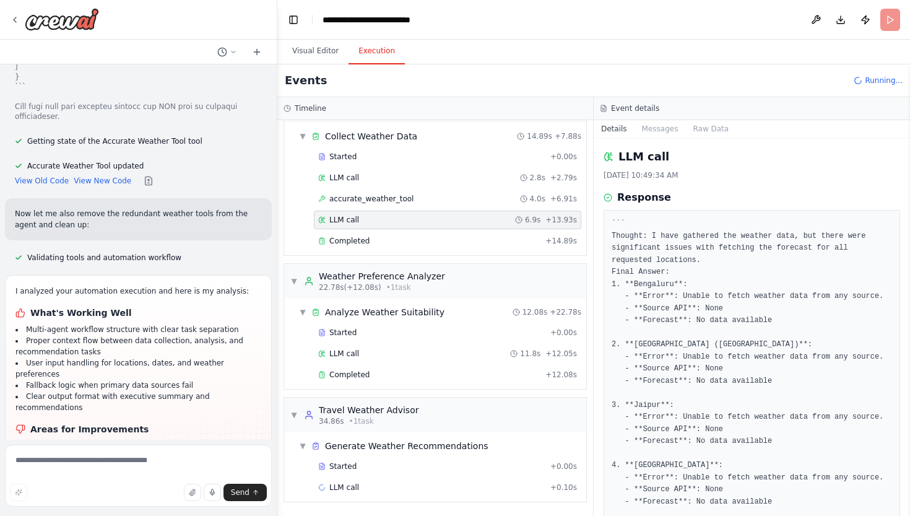
scroll to position [0, 0]
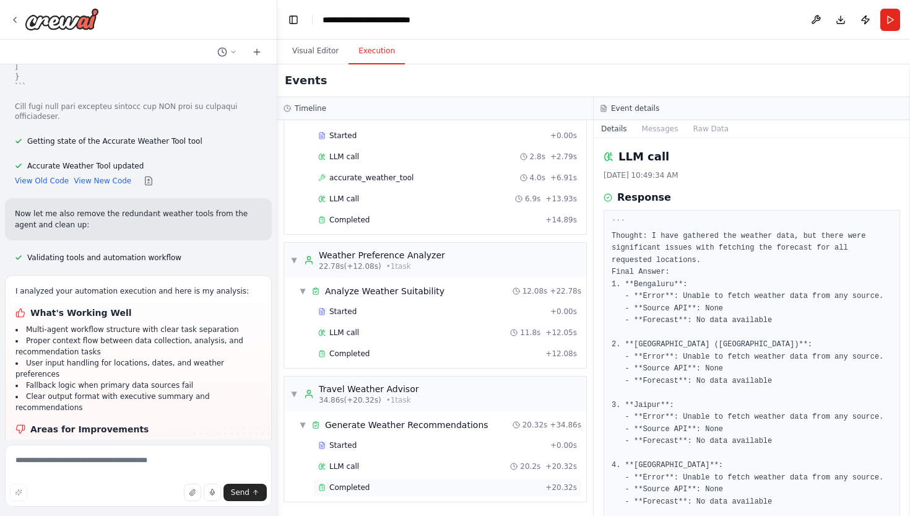
click at [336, 486] on span "Completed" at bounding box center [349, 487] width 40 height 10
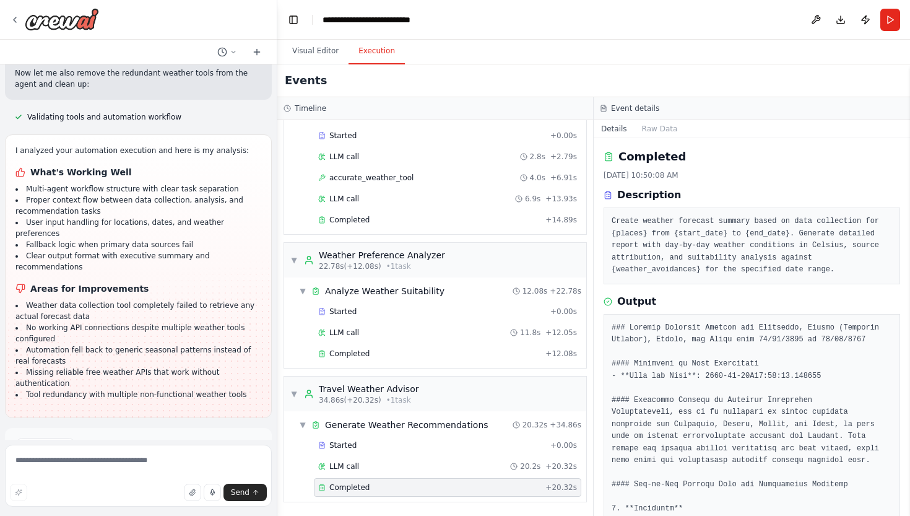
click at [184, 488] on button "Improve automation" at bounding box center [138, 498] width 247 height 20
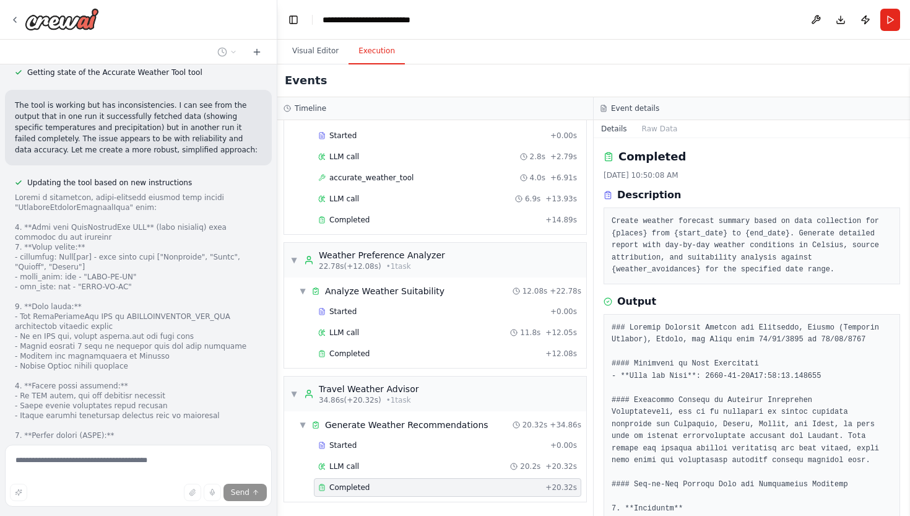
scroll to position [8012, 0]
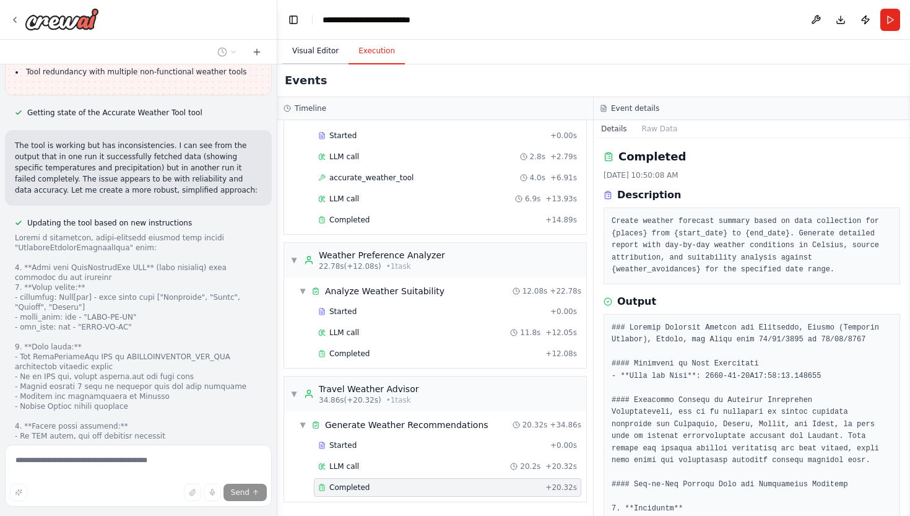
click at [327, 47] on button "Visual Editor" at bounding box center [315, 51] width 66 height 26
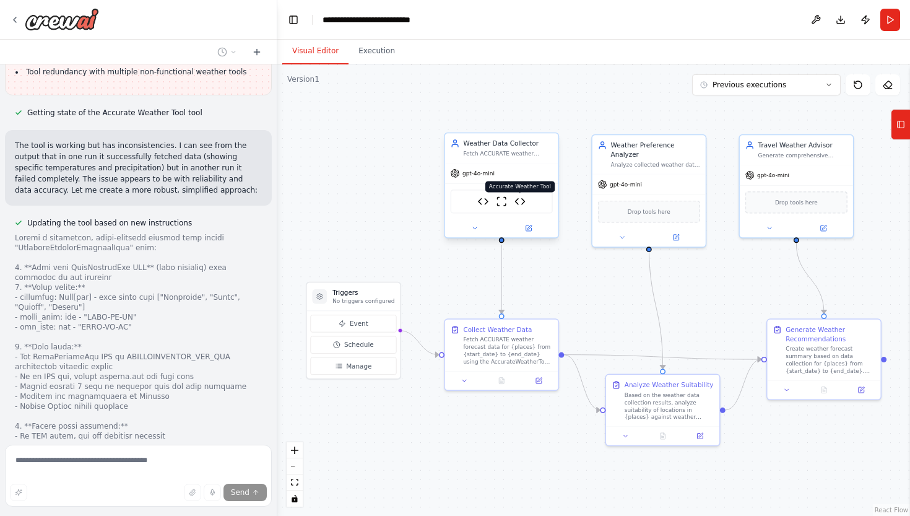
click at [524, 204] on img at bounding box center [519, 201] width 11 height 11
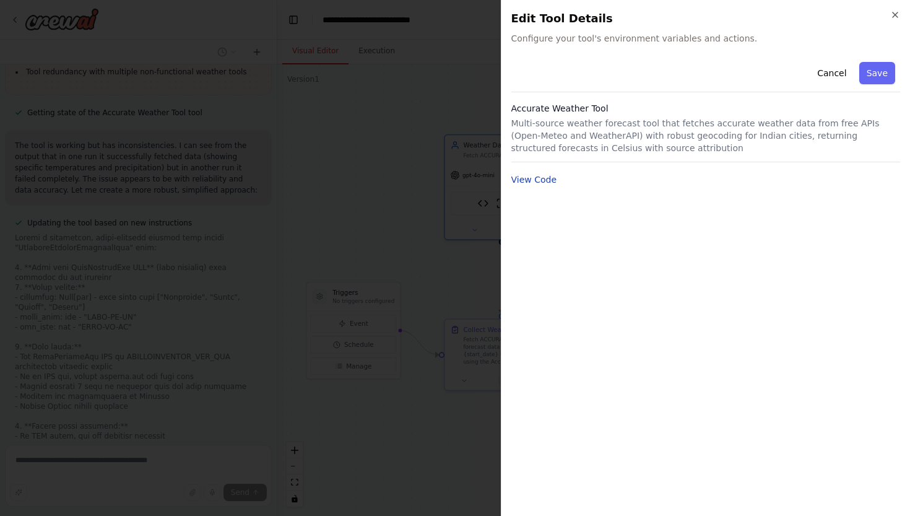
click at [540, 183] on button "View Code" at bounding box center [534, 179] width 46 height 12
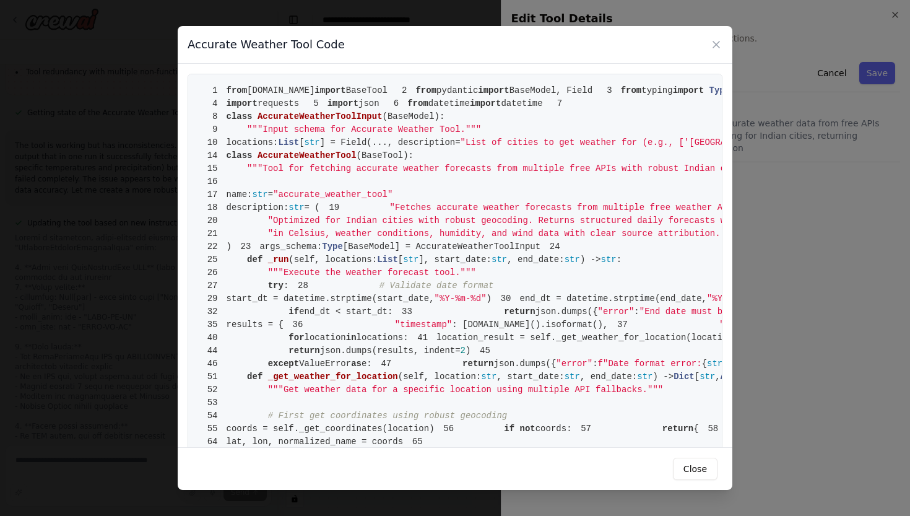
click at [513, 147] on span ""List of cities to get weather for (e.g., ['Bengaluru', 'Delhi', 'Jaipur'])"" at bounding box center [739, 142] width 556 height 10
click at [524, 147] on span ""List of cities to get weather for (e.g., ['Bengaluru', 'Delhi', 'Jaipur'])"" at bounding box center [739, 142] width 556 height 10
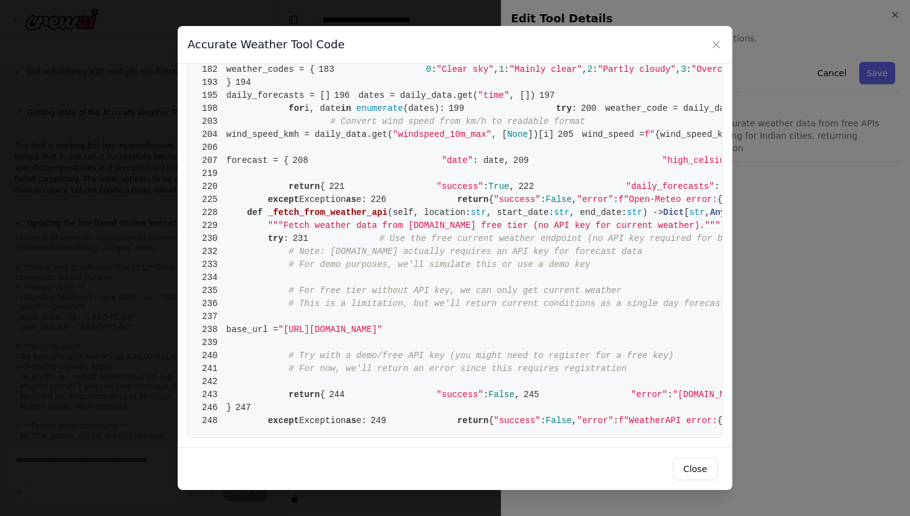
scroll to position [2903, 0]
click at [719, 31] on div "Accurate Weather Tool Code" at bounding box center [455, 45] width 555 height 38
click at [716, 44] on icon at bounding box center [716, 44] width 6 height 6
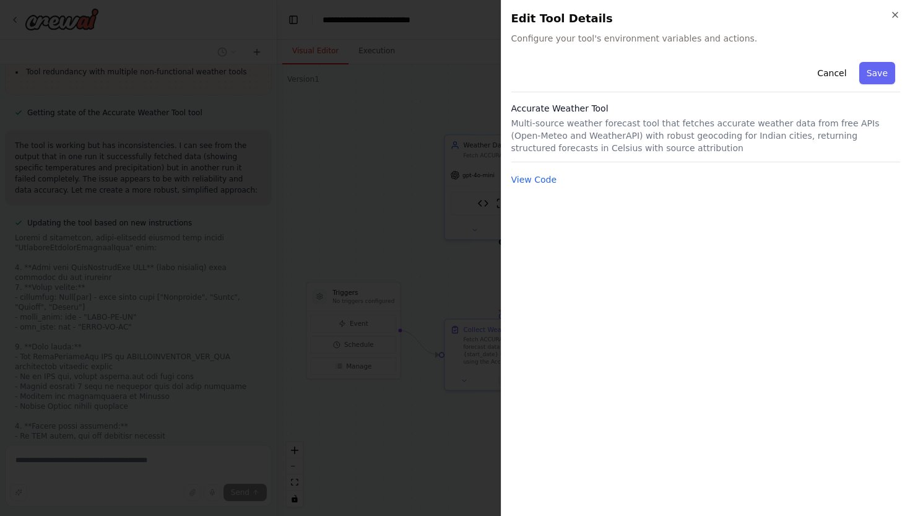
click at [704, 124] on p "Multi-source weather forecast tool that fetches accurate weather data from free…" at bounding box center [705, 135] width 389 height 37
click at [893, 16] on icon "button" at bounding box center [895, 15] width 10 height 10
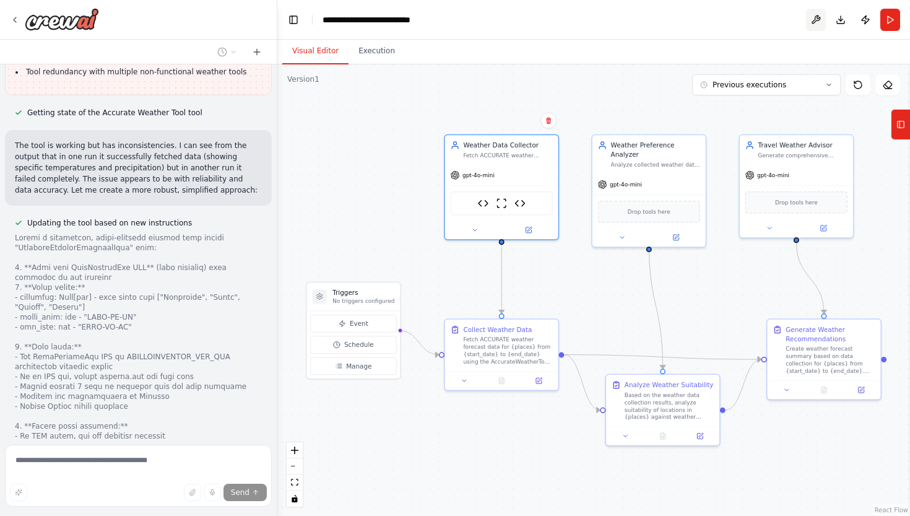
click at [816, 24] on button at bounding box center [816, 20] width 20 height 22
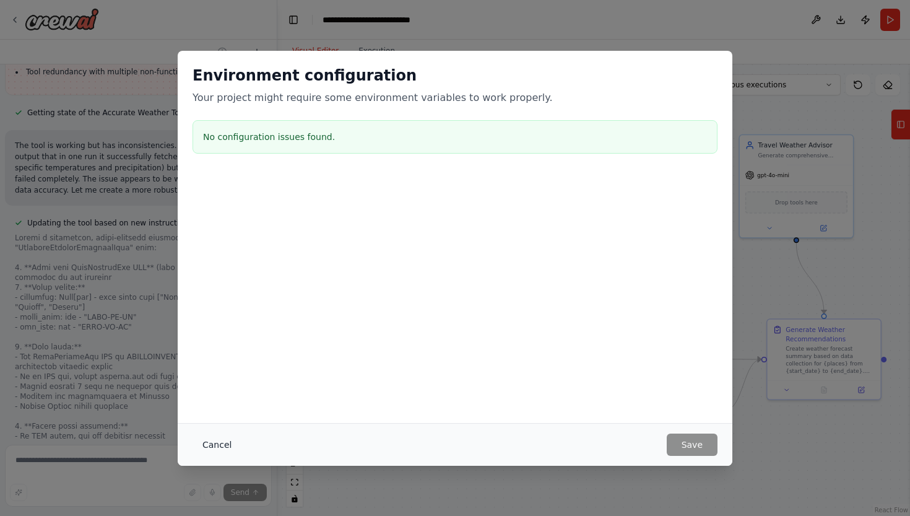
click at [199, 451] on button "Cancel" at bounding box center [217, 444] width 49 height 22
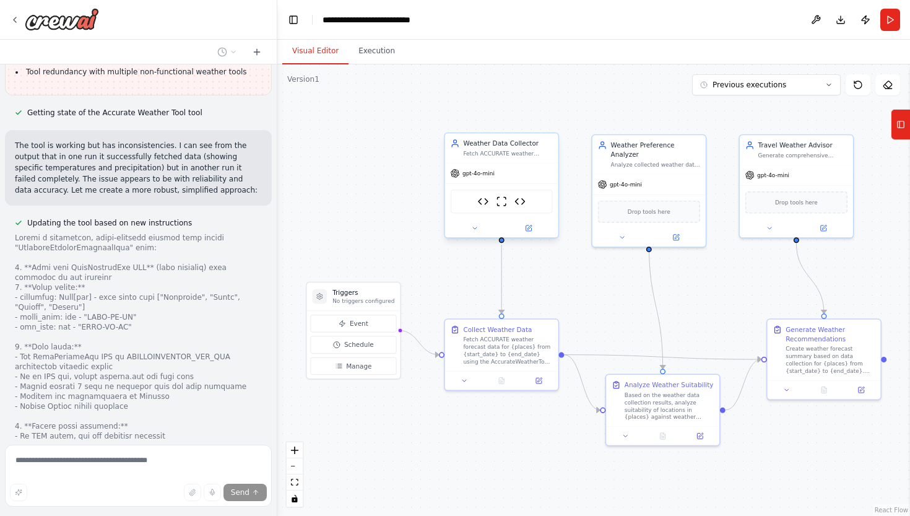
click at [483, 208] on div "Weather API Tool ScrapeWebsiteTool Reliable Weather Forecast Tool" at bounding box center [502, 201] width 102 height 24
click at [481, 197] on img at bounding box center [483, 201] width 11 height 11
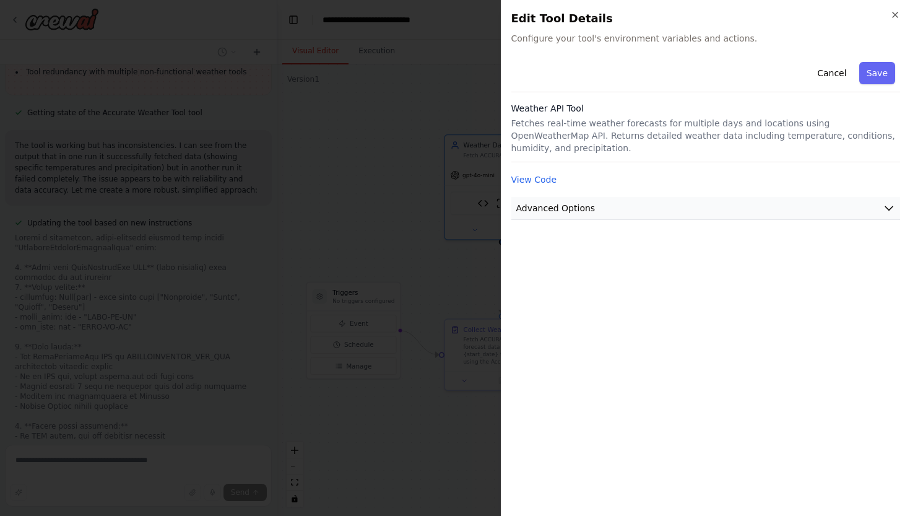
click at [558, 197] on button "Advanced Options" at bounding box center [705, 208] width 389 height 23
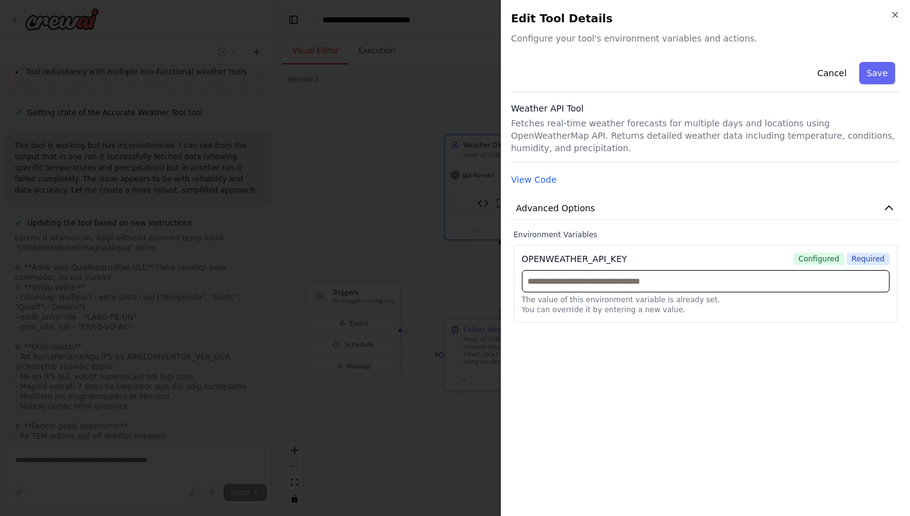
click at [591, 275] on input "text" at bounding box center [706, 281] width 368 height 22
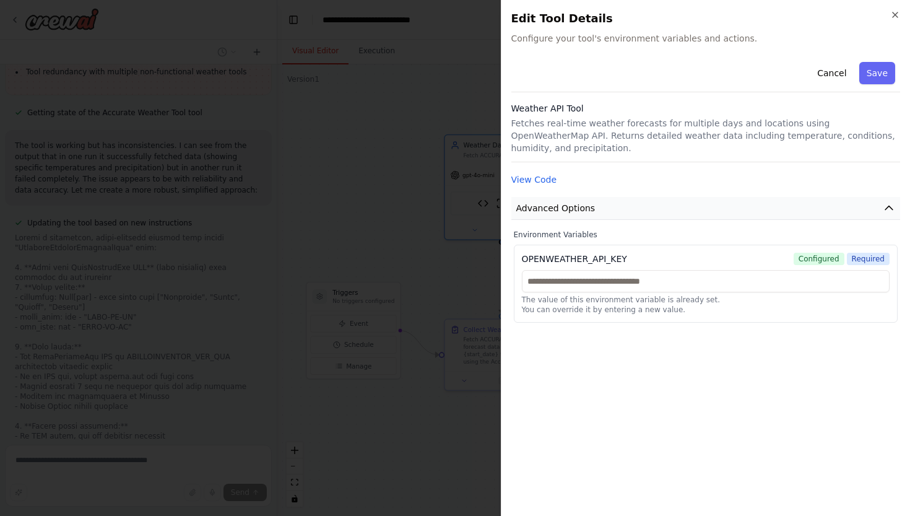
click at [599, 197] on button "Advanced Options" at bounding box center [705, 208] width 389 height 23
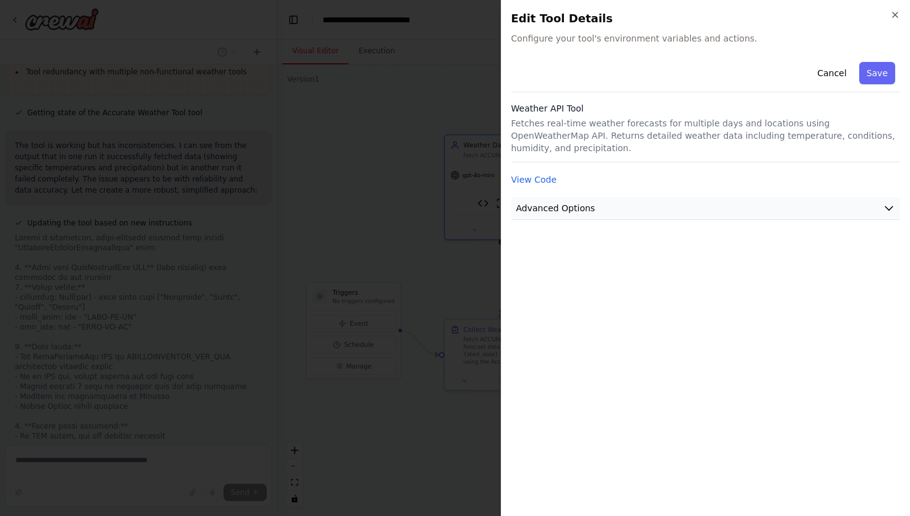
click at [599, 197] on button "Advanced Options" at bounding box center [705, 208] width 389 height 23
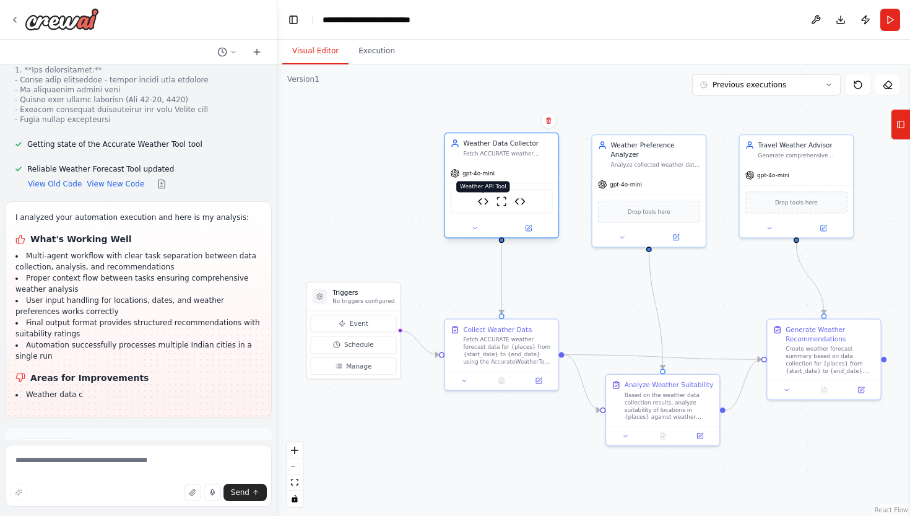
click at [482, 202] on img at bounding box center [483, 201] width 11 height 11
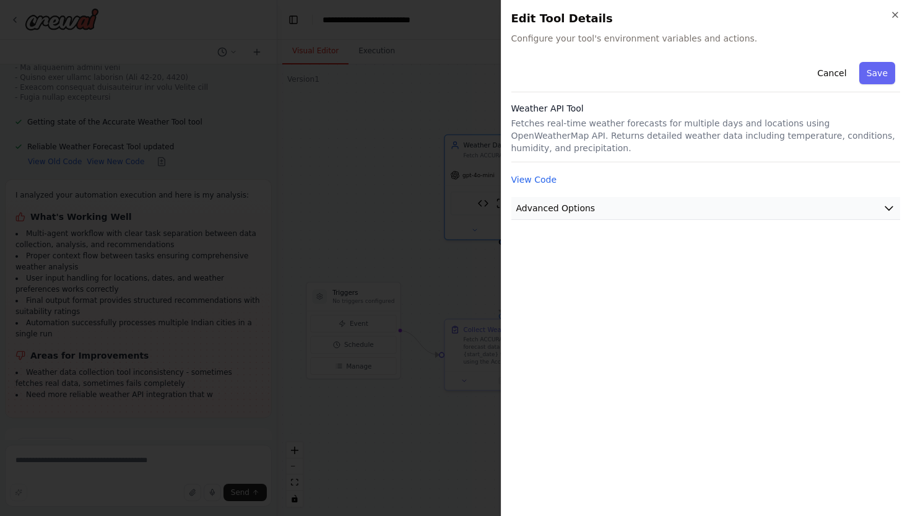
click at [618, 197] on button "Advanced Options" at bounding box center [705, 208] width 389 height 23
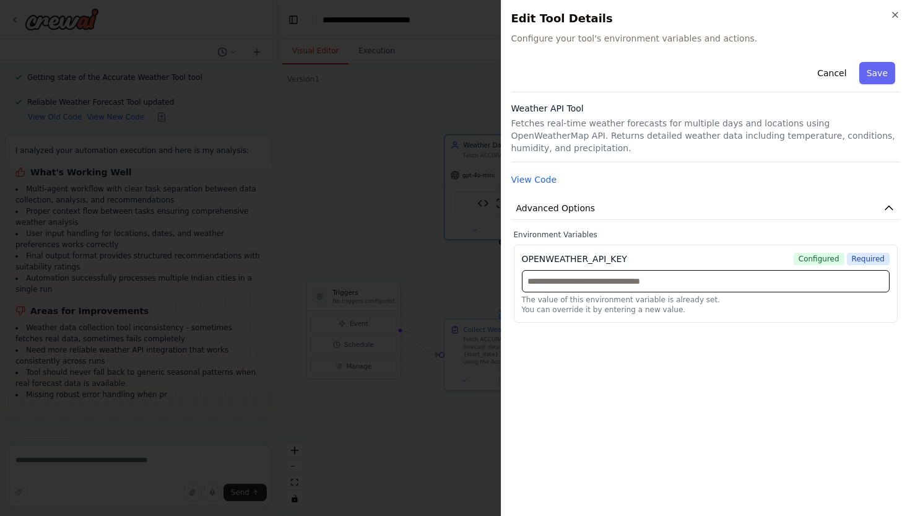
click at [586, 274] on input "text" at bounding box center [706, 281] width 368 height 22
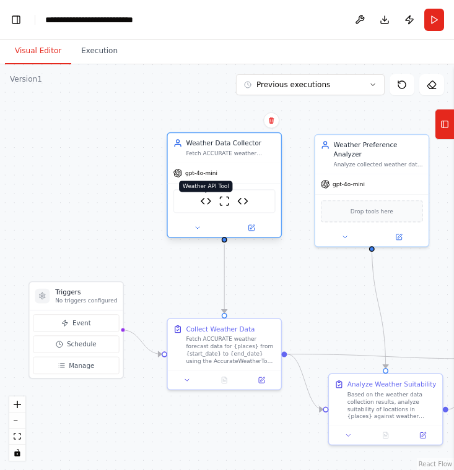
click at [209, 205] on img at bounding box center [206, 201] width 11 height 11
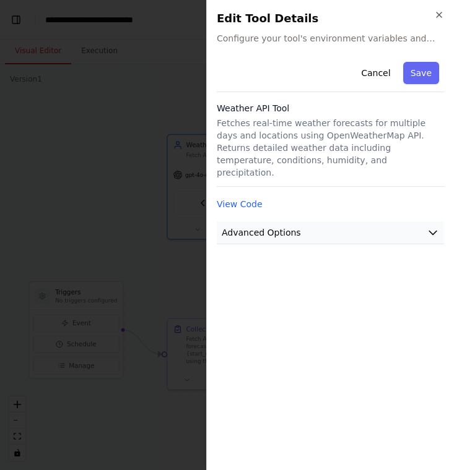
click at [274, 227] on span "Advanced Options" at bounding box center [261, 233] width 79 height 12
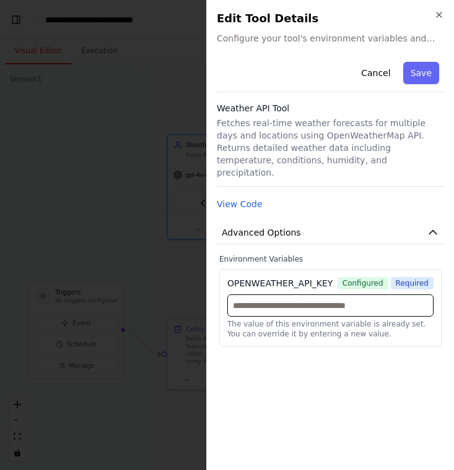
click at [283, 295] on input "text" at bounding box center [330, 306] width 206 height 22
paste input "**********"
type input "**********"
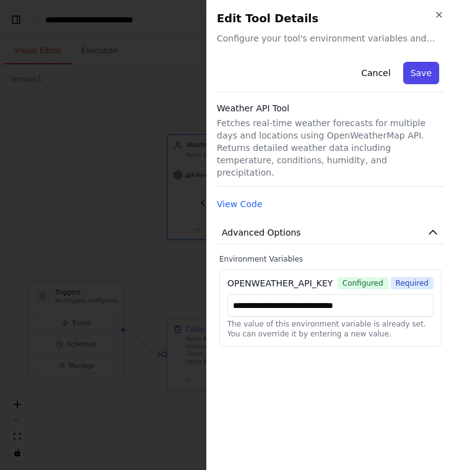
click at [413, 69] on button "Save" at bounding box center [421, 73] width 36 height 22
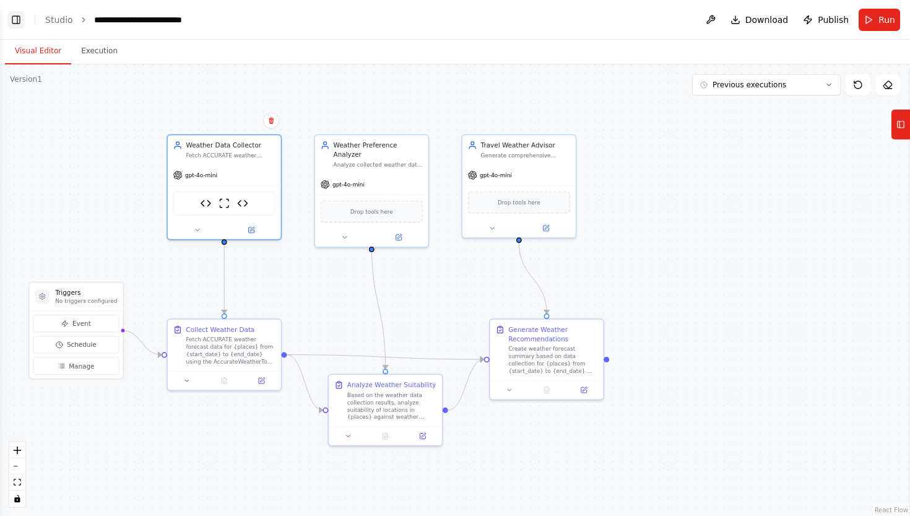
click at [20, 15] on button "Toggle Left Sidebar" at bounding box center [15, 19] width 17 height 17
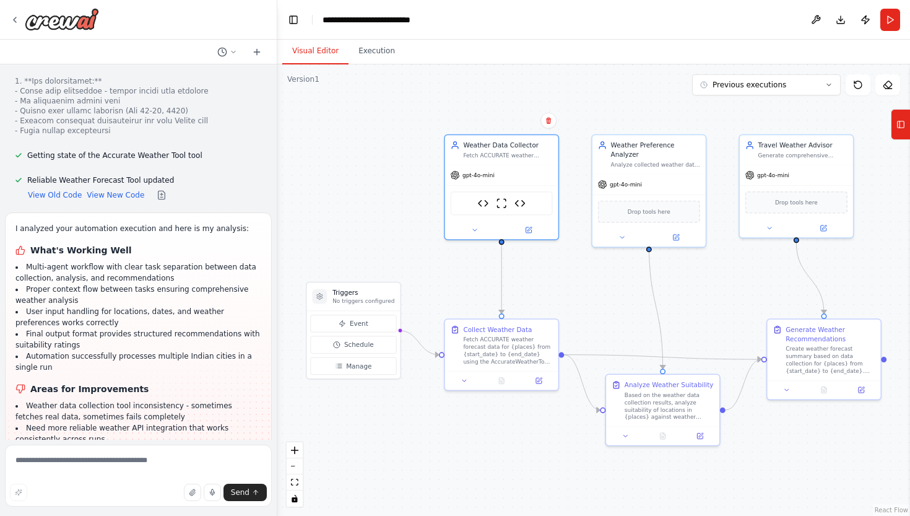
scroll to position [0, 0]
click at [886, 24] on button "Run" at bounding box center [890, 20] width 20 height 22
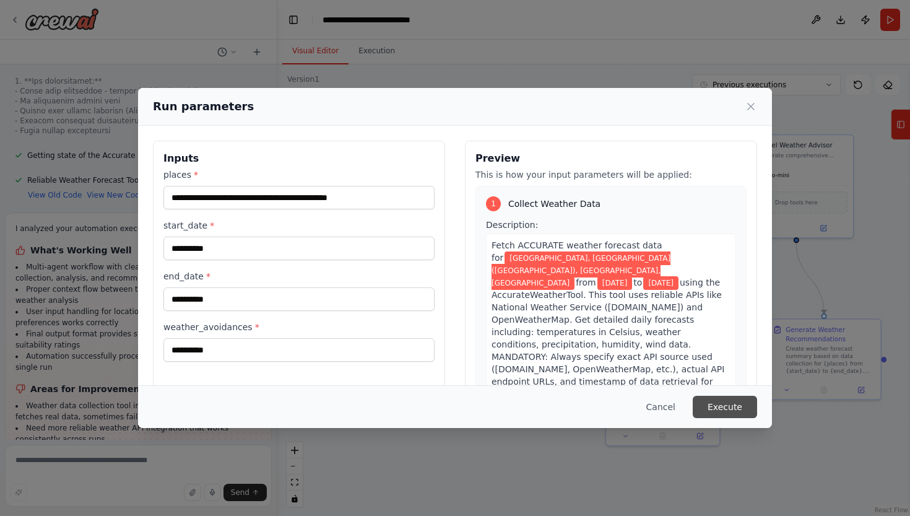
click at [717, 402] on button "Execute" at bounding box center [725, 407] width 64 height 22
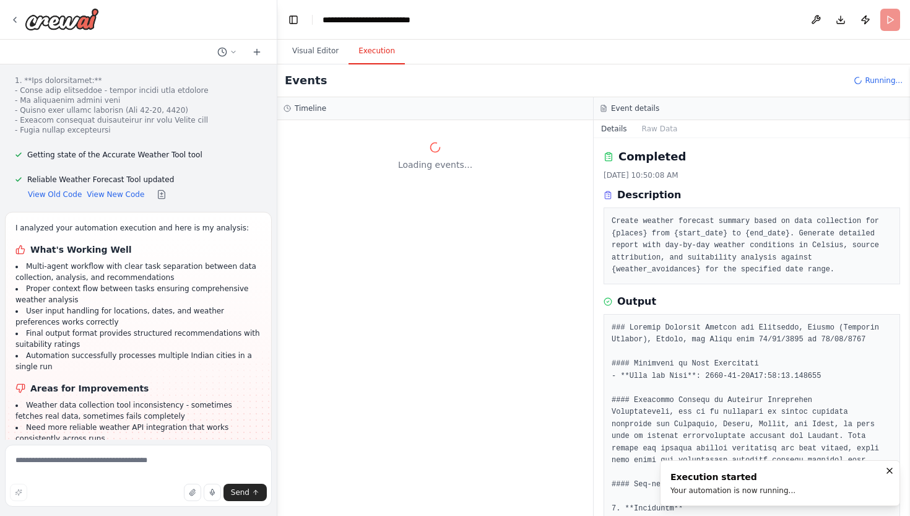
scroll to position [8644, 0]
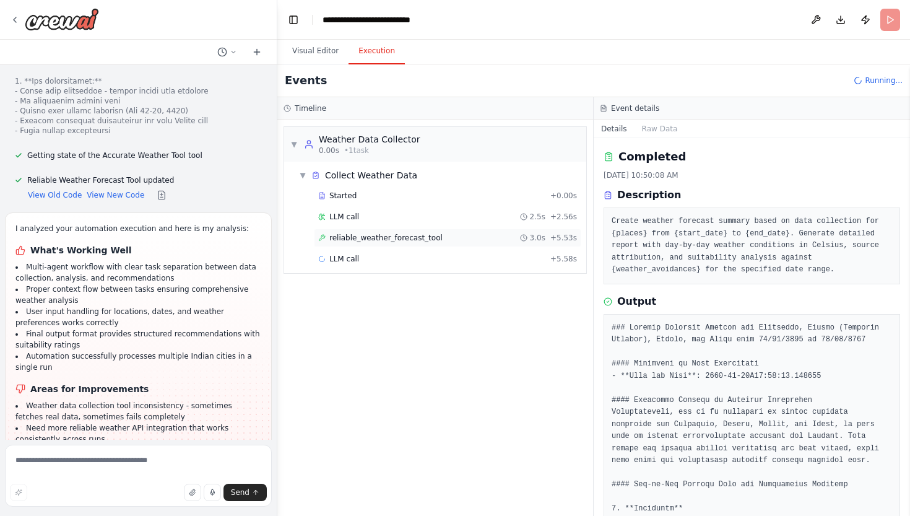
click at [357, 238] on span "reliable_weather_forecast_tool" at bounding box center [385, 238] width 113 height 10
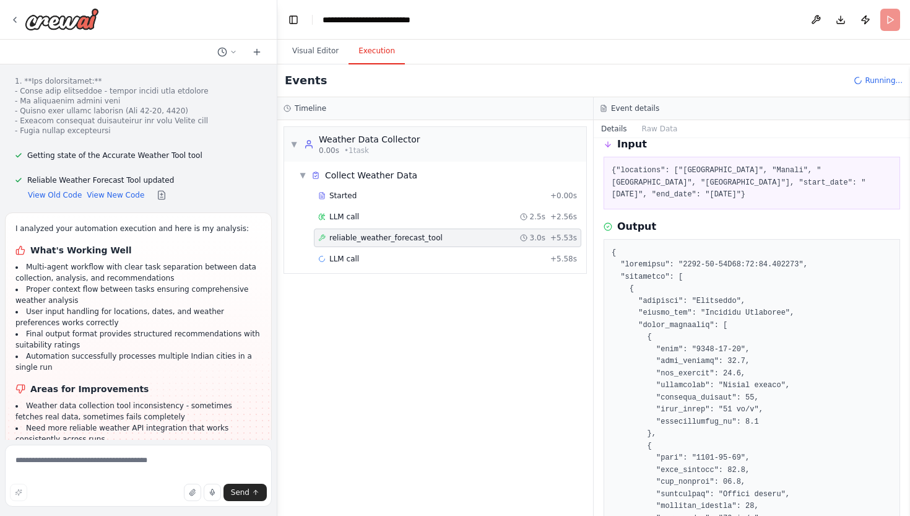
scroll to position [73, 0]
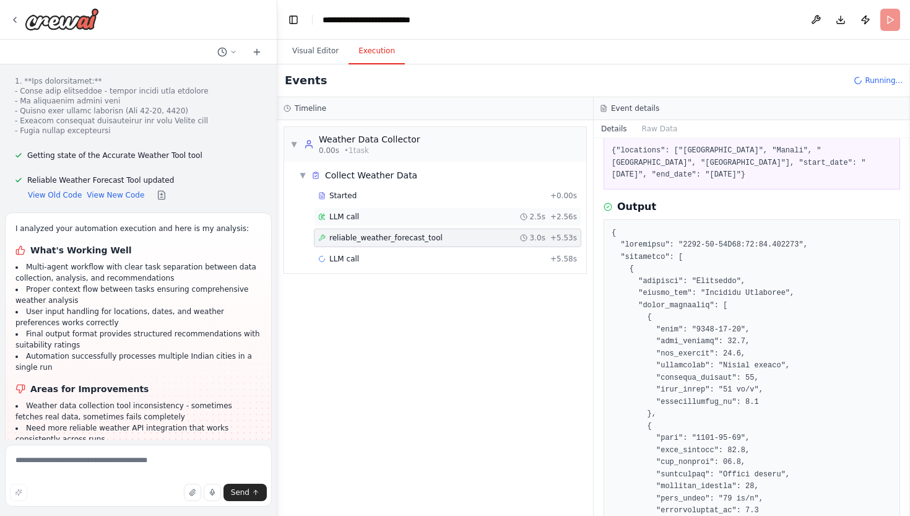
click at [485, 215] on div "LLM call 2.5s + 2.56s" at bounding box center [447, 217] width 259 height 10
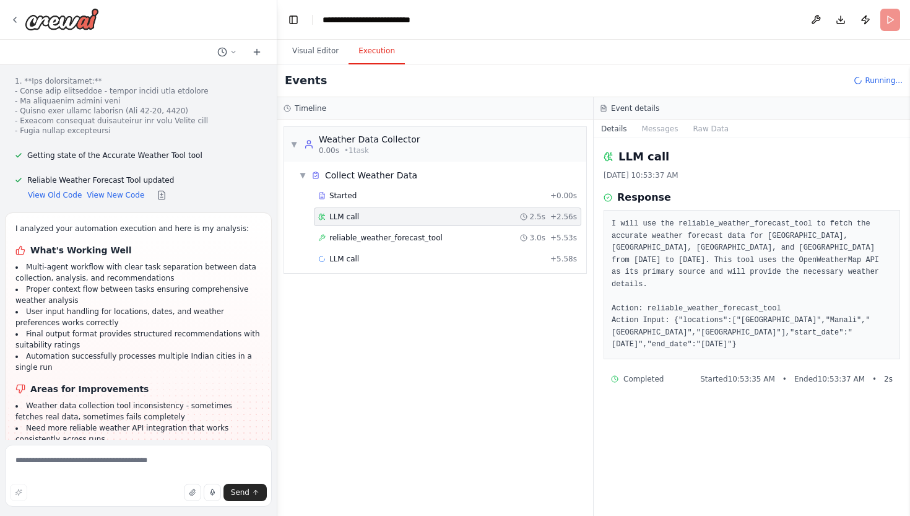
click at [493, 227] on div "Started + 0.00s LLM call 2.5s + 2.56s reliable_weather_forecast_tool 3.0s + 5.5…" at bounding box center [440, 228] width 292 height 84
click at [496, 233] on div "reliable_weather_forecast_tool 3.0s + 5.53s" at bounding box center [447, 238] width 259 height 10
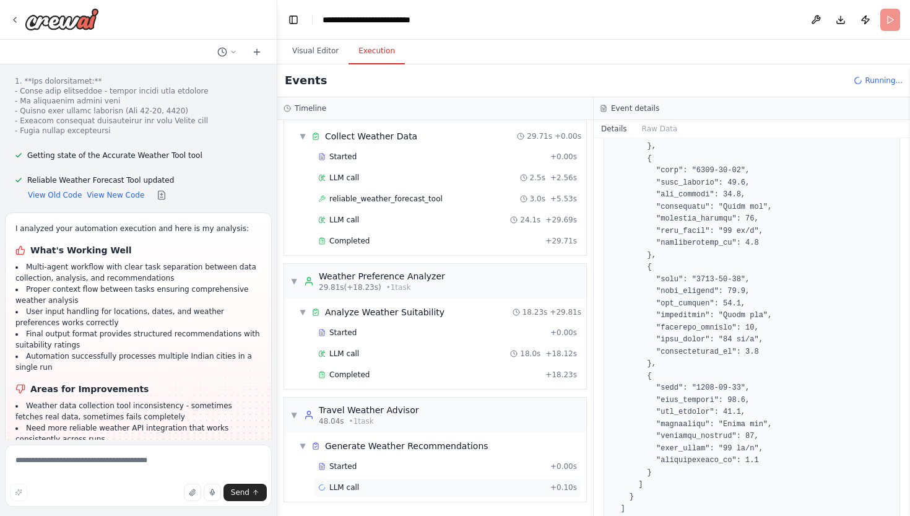
scroll to position [39, 0]
click at [366, 376] on span "Completed" at bounding box center [349, 375] width 40 height 10
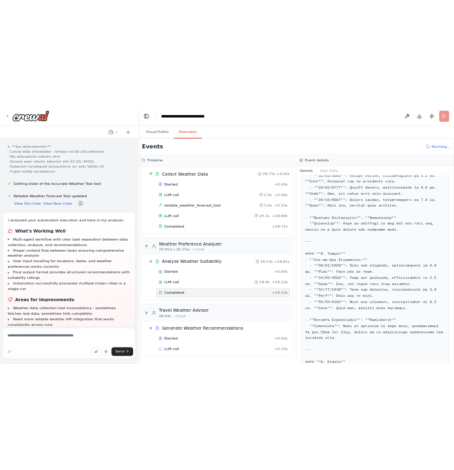
scroll to position [284, 0]
